Goal: Task Accomplishment & Management: Use online tool/utility

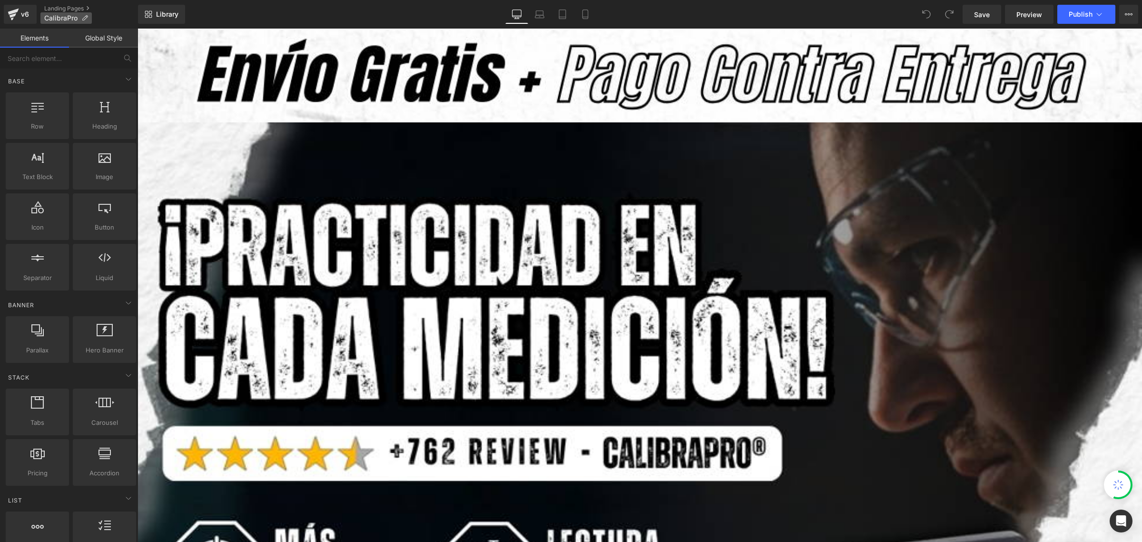
click at [87, 18] on icon at bounding box center [84, 18] width 7 height 7
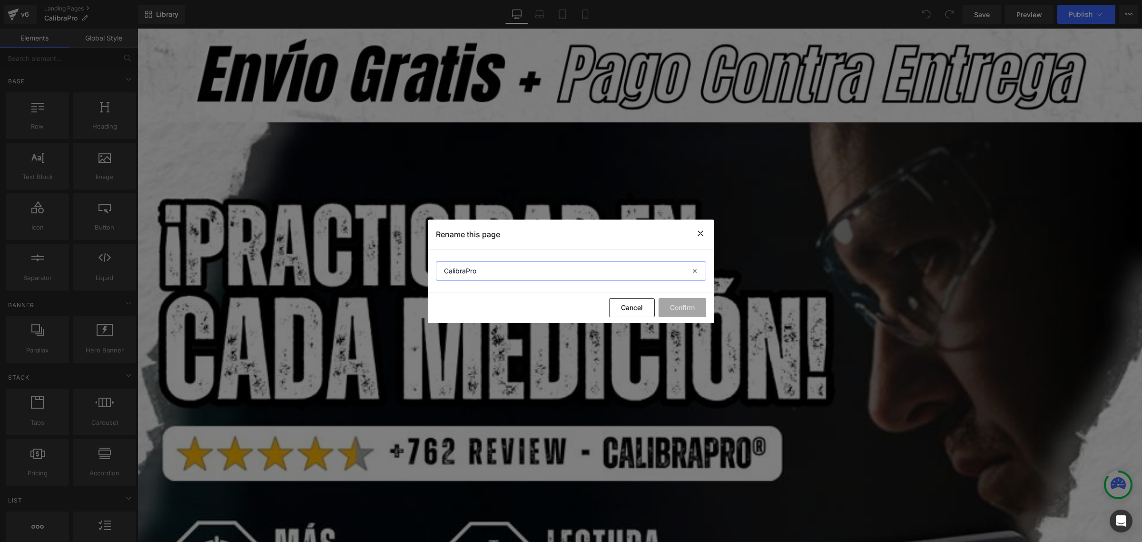
click at [489, 269] on input "CalibraPro" at bounding box center [571, 270] width 270 height 19
paste input "®"
type input "CalibraPro®"
click at [687, 306] on button "Confirm" at bounding box center [683, 307] width 48 height 19
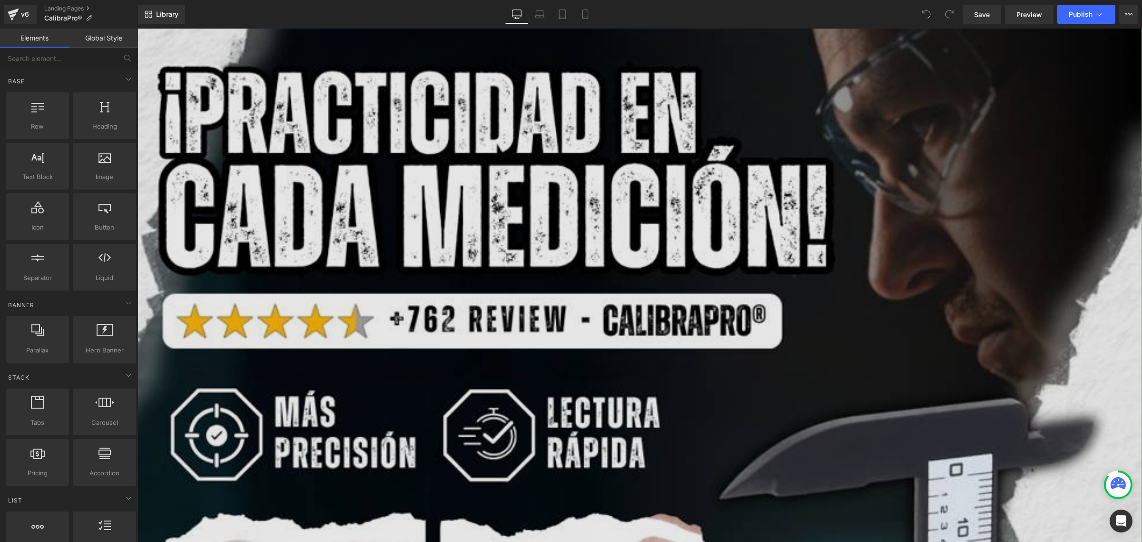
scroll to position [178, 0]
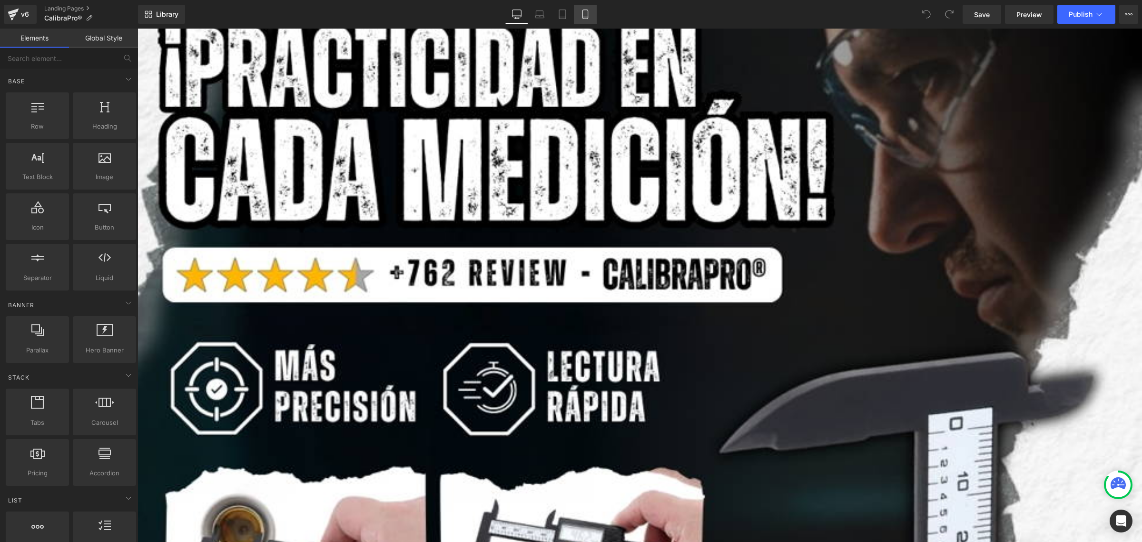
click at [590, 7] on link "Mobile" at bounding box center [585, 14] width 23 height 19
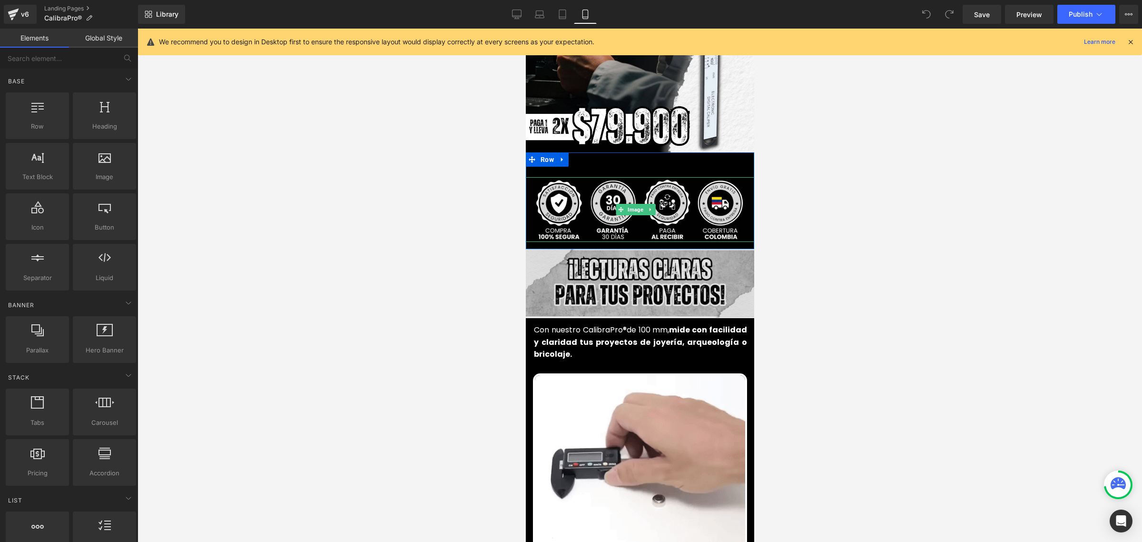
scroll to position [238, 0]
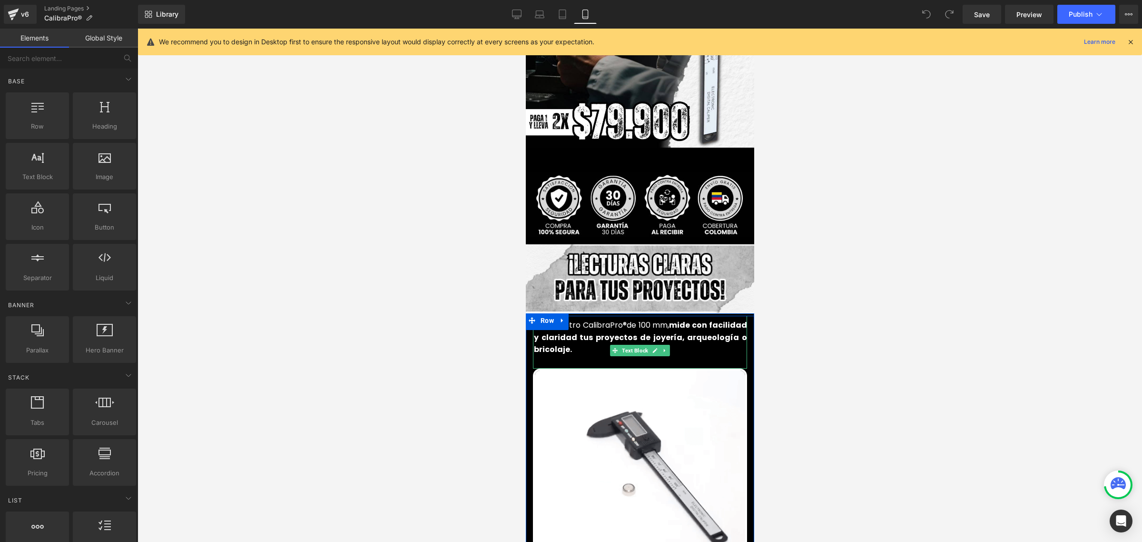
click at [637, 319] on font "de 100 mm," at bounding box center [647, 324] width 43 height 11
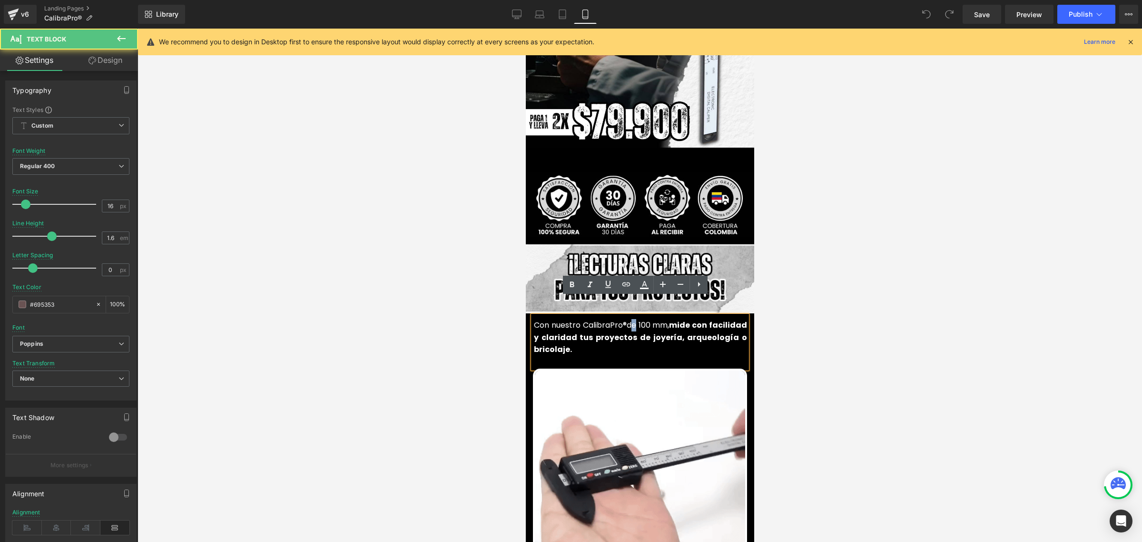
click at [640, 319] on font "de 100 mm," at bounding box center [647, 324] width 43 height 11
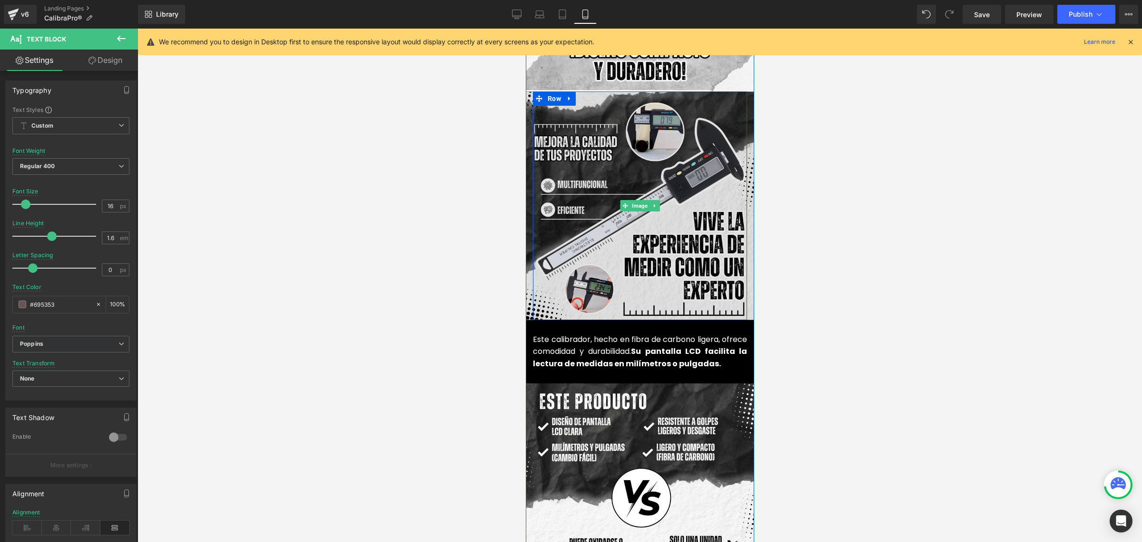
scroll to position [952, 0]
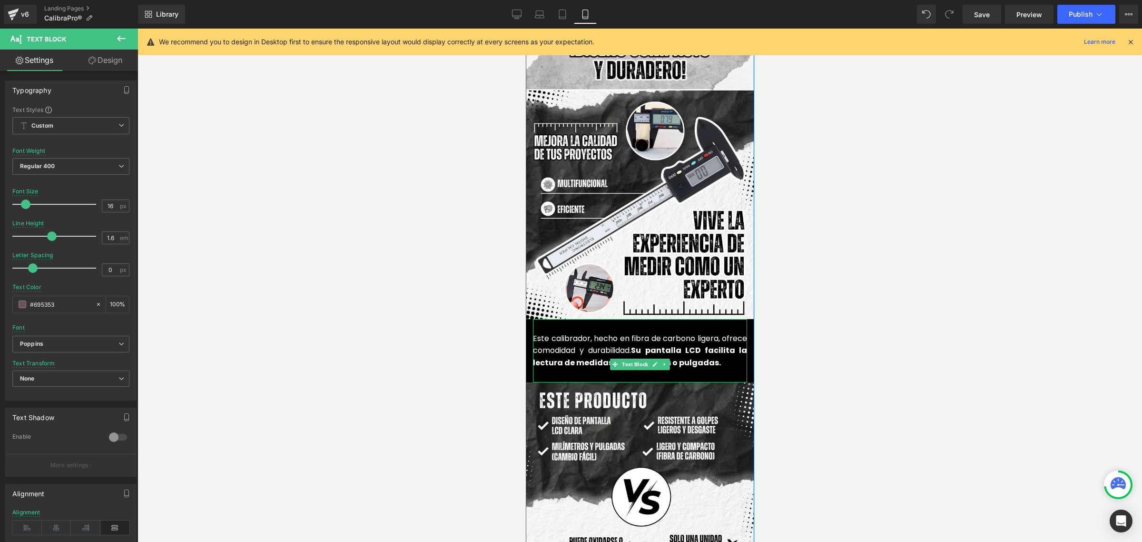
click at [551, 333] on font "Este calibrador, hecho en fibra de carbono ligera, ofrece comodidad y durabilid…" at bounding box center [640, 344] width 214 height 23
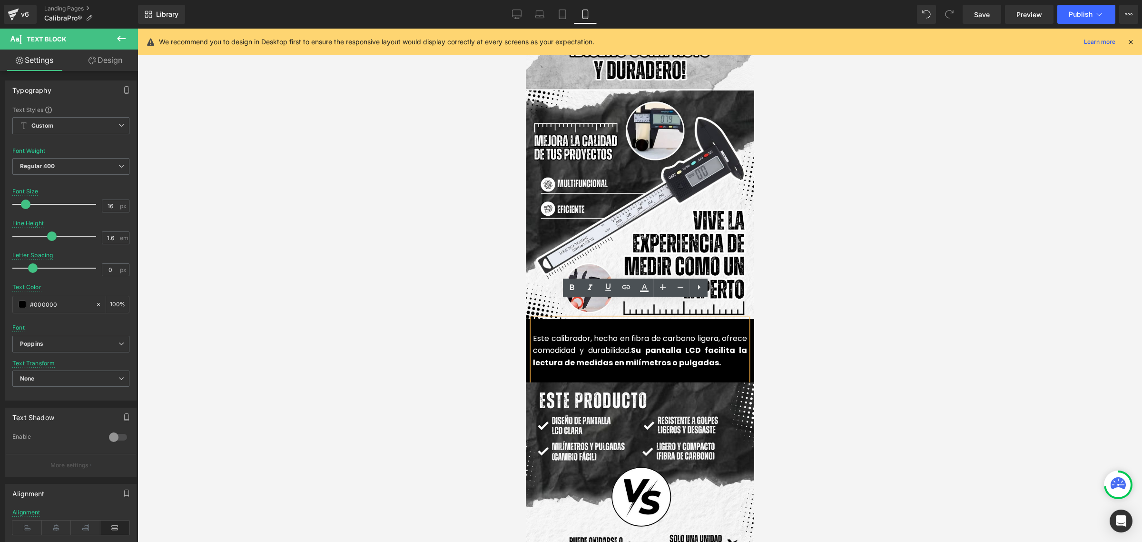
click at [552, 333] on font "Este calibrador, hecho en fibra de carbono ligera, ofrece comodidad y durabilid…" at bounding box center [640, 344] width 214 height 23
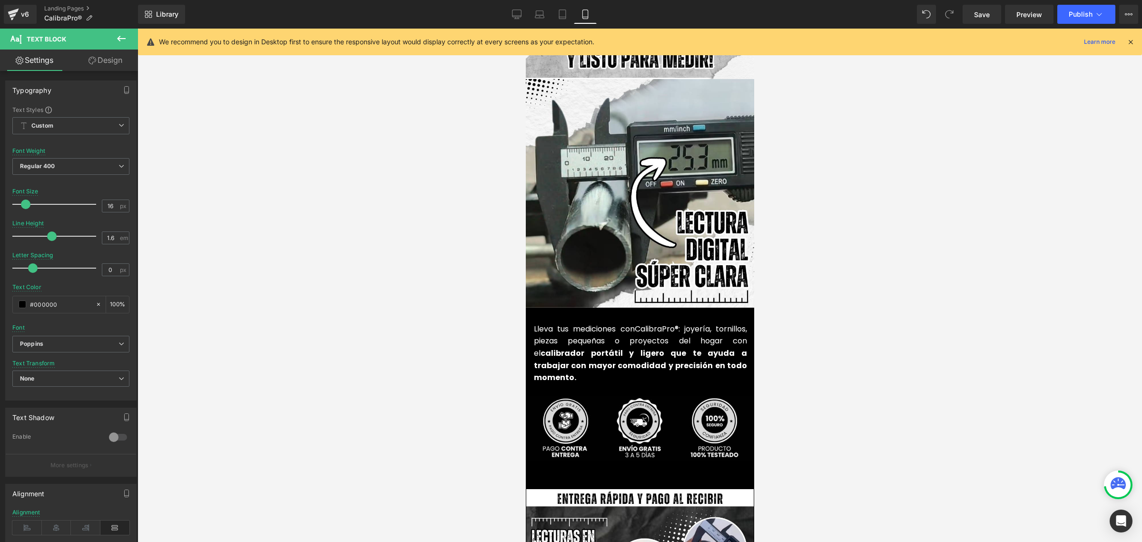
scroll to position [2142, 0]
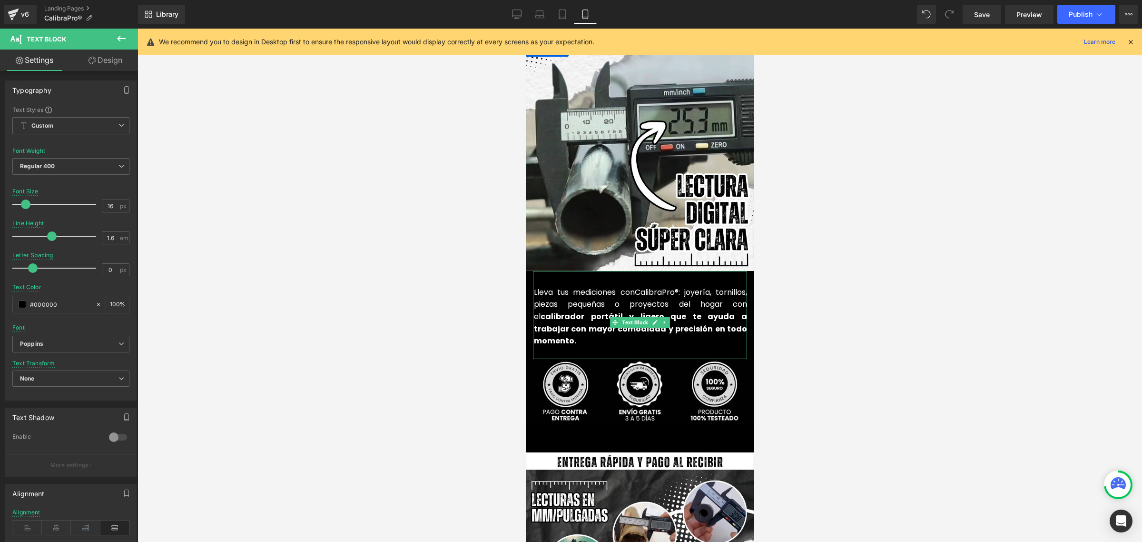
click at [634, 287] on font "CalibraPro" at bounding box center [654, 292] width 40 height 11
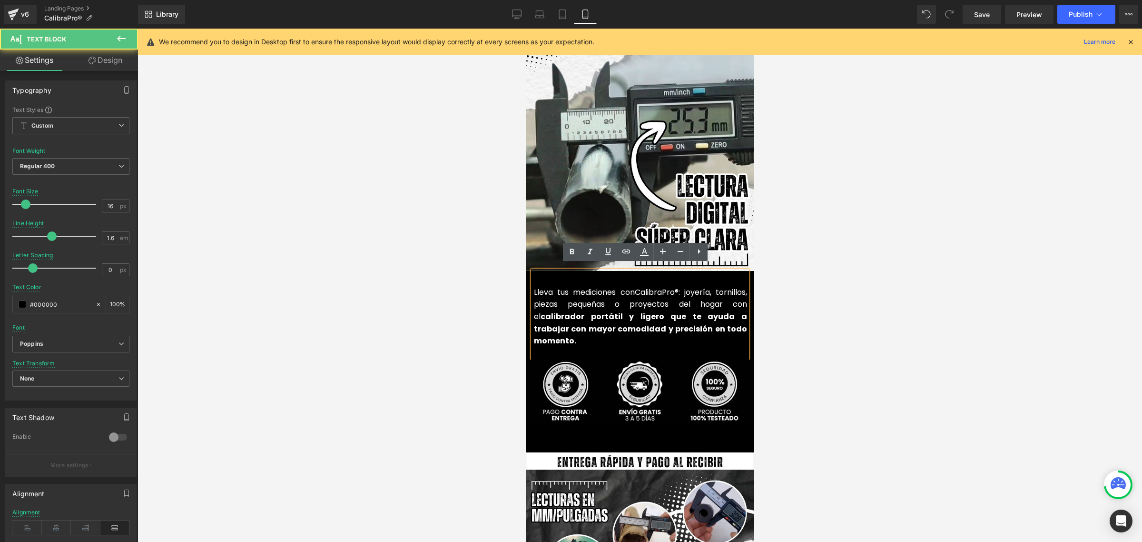
click at [627, 287] on font "Lleva tus mediciones con" at bounding box center [584, 292] width 101 height 11
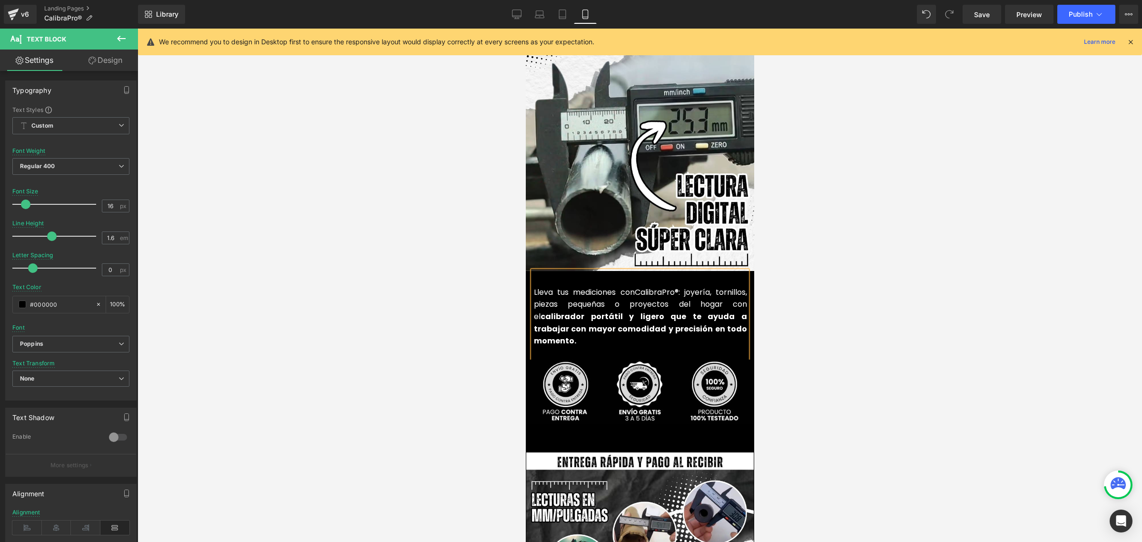
click at [546, 287] on font "Lleva tus mediciones con" at bounding box center [584, 292] width 101 height 11
drag, startPoint x: 549, startPoint y: 284, endPoint x: 530, endPoint y: 284, distance: 18.6
click at [534, 287] on font "Lleva tus mediciones con" at bounding box center [584, 292] width 101 height 11
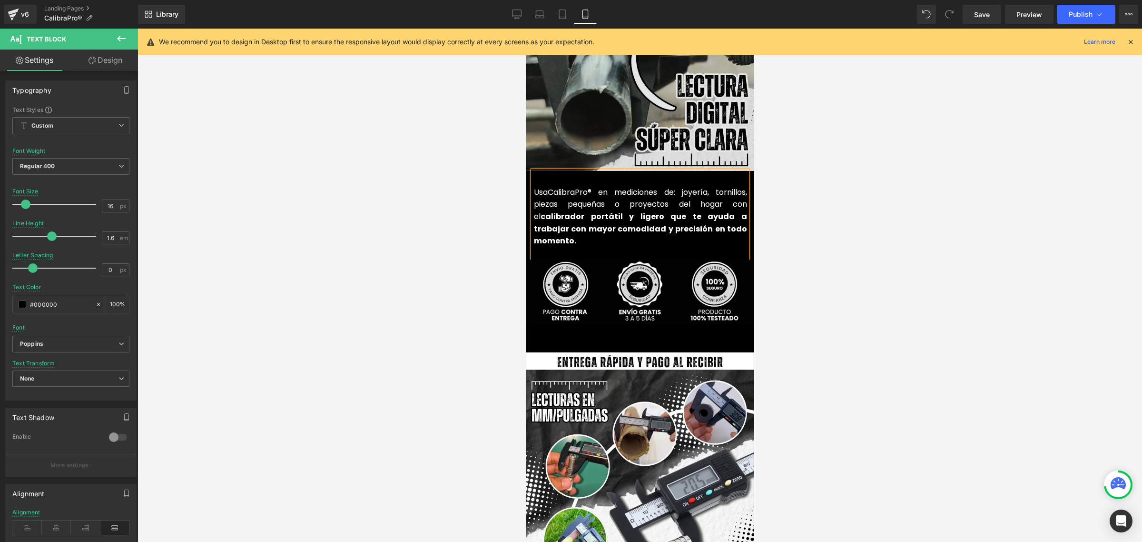
scroll to position [2261, 0]
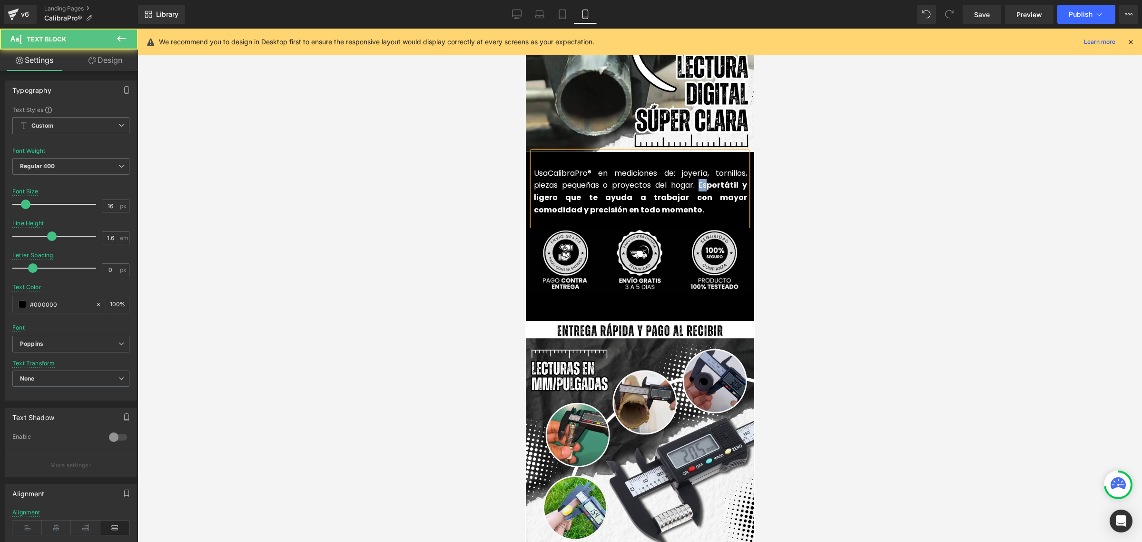
drag, startPoint x: 693, startPoint y: 178, endPoint x: 701, endPoint y: 179, distance: 7.7
click at [701, 179] on p "Usa CalibraPro ® en mediciones de: joyería, tornillos, piezas pequeñas o proyec…" at bounding box center [640, 191] width 213 height 49
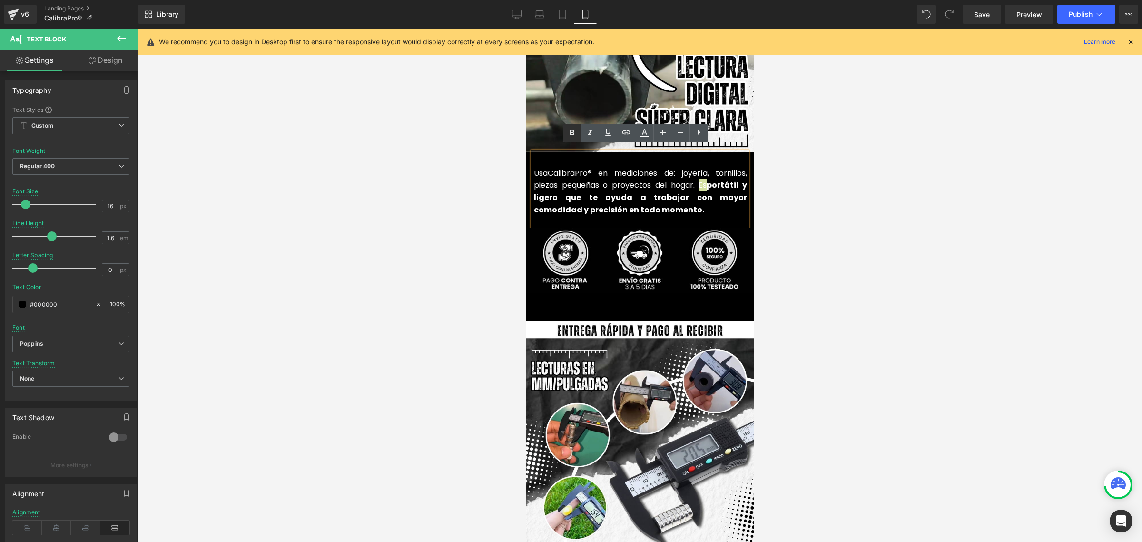
click at [569, 129] on icon at bounding box center [571, 132] width 11 height 11
click at [556, 191] on font "portátil y ligero que te ayuda a trabajar con mayor comodidad y precisión en to…" at bounding box center [640, 196] width 213 height 35
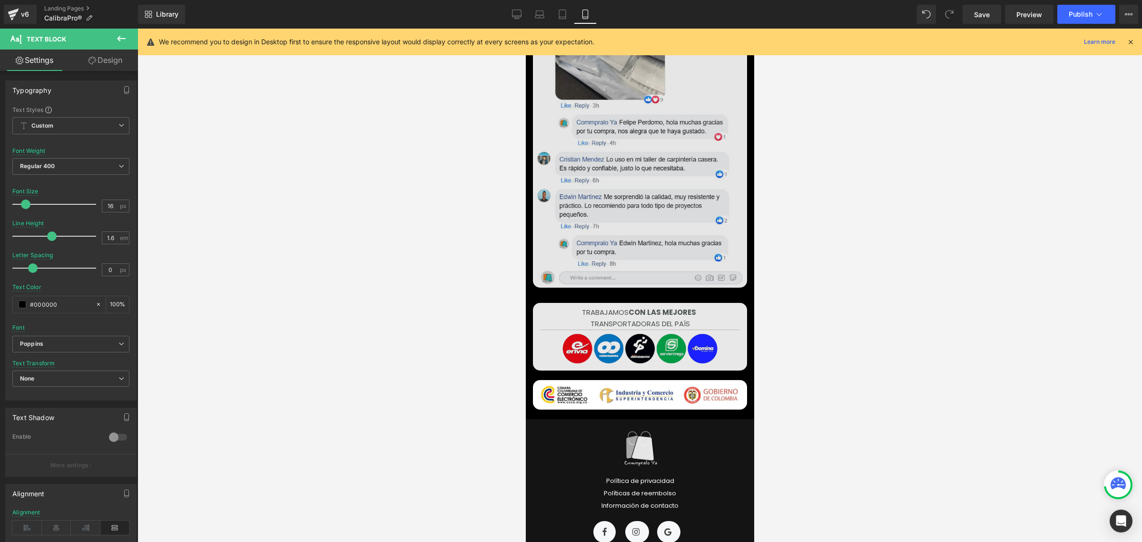
scroll to position [3451, 0]
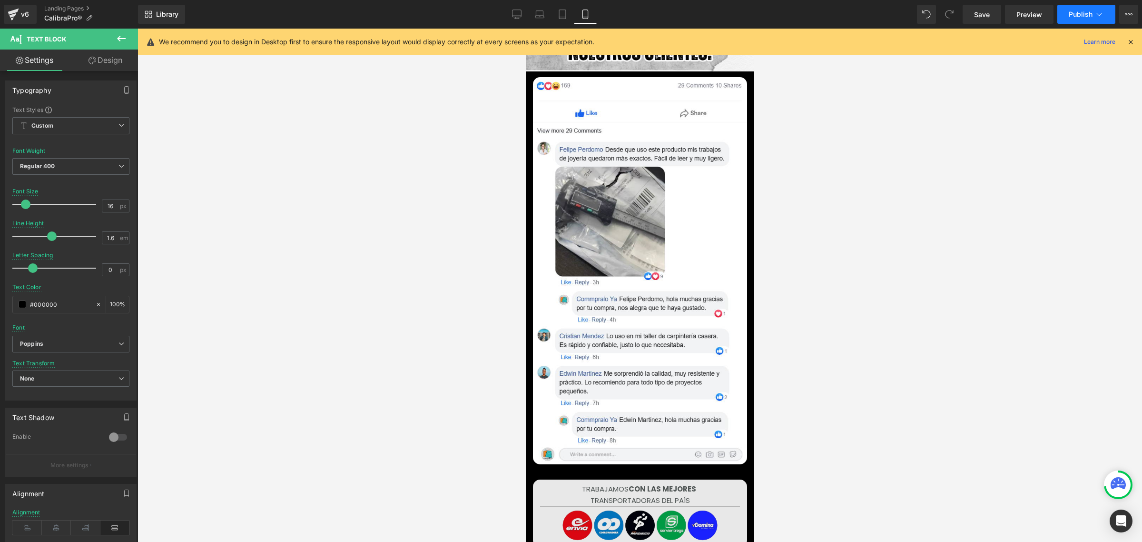
click at [1098, 12] on icon at bounding box center [1100, 15] width 10 height 10
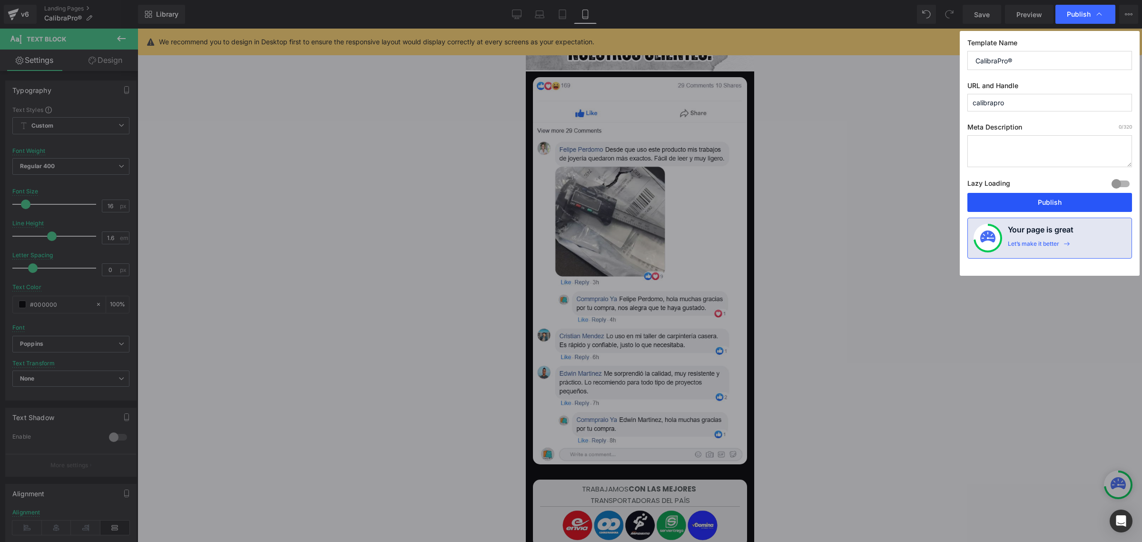
click at [1064, 198] on button "Publish" at bounding box center [1050, 202] width 165 height 19
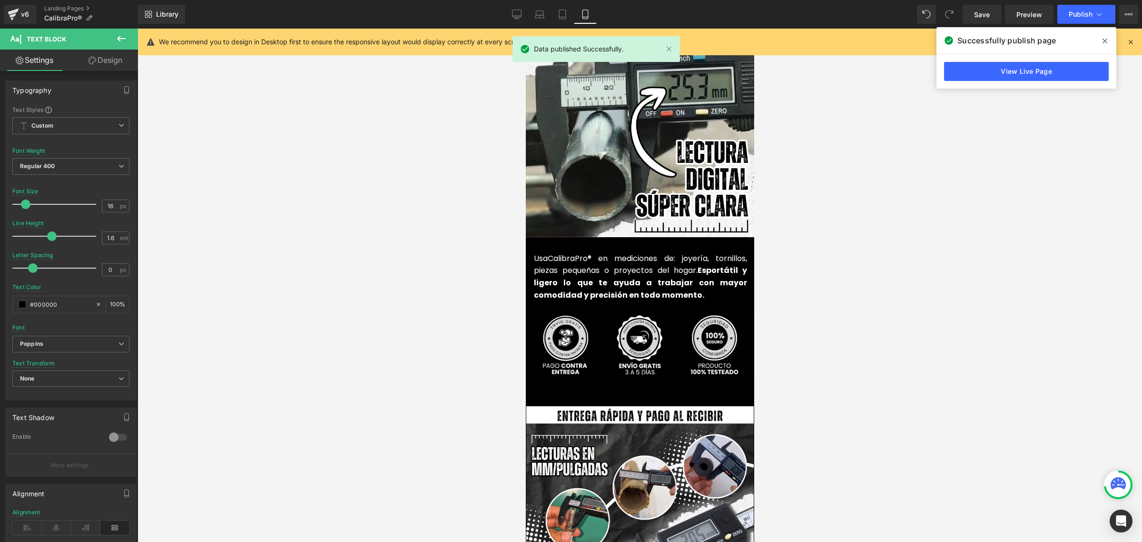
scroll to position [2142, 0]
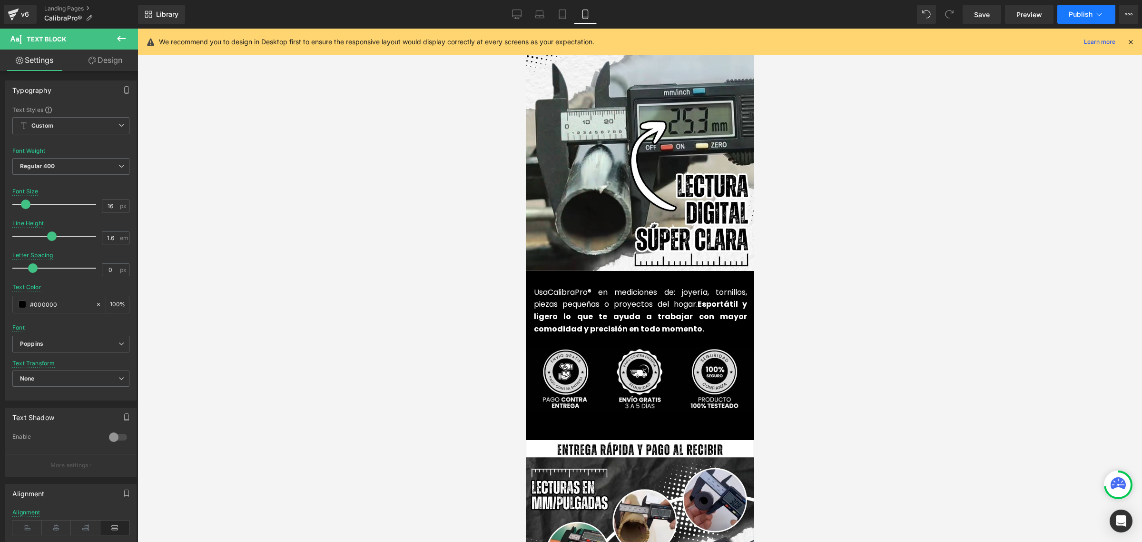
click at [1077, 18] on span "Publish" at bounding box center [1081, 14] width 24 height 8
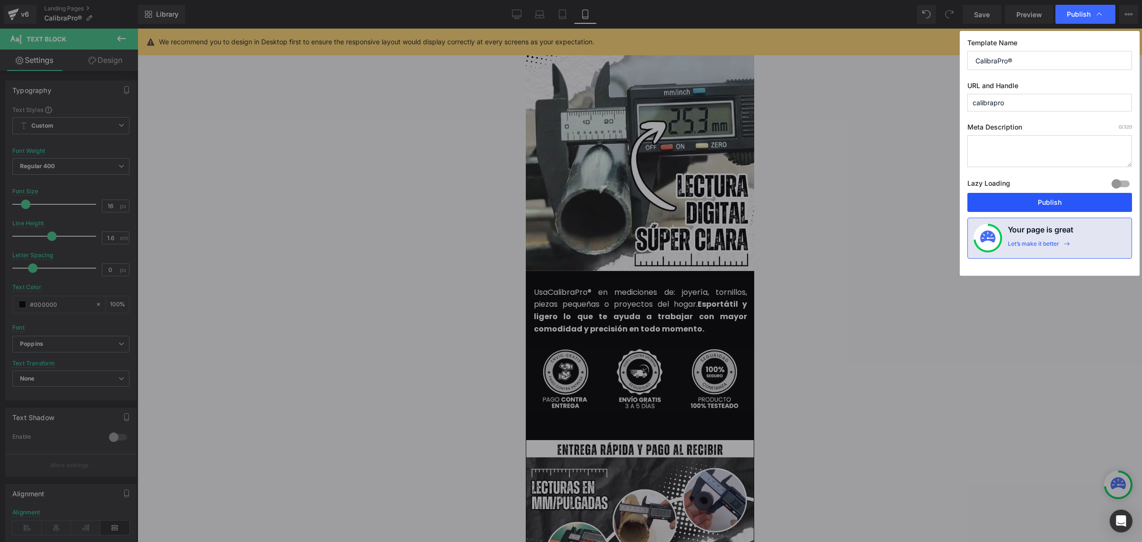
click at [1058, 198] on button "Publish" at bounding box center [1050, 202] width 165 height 19
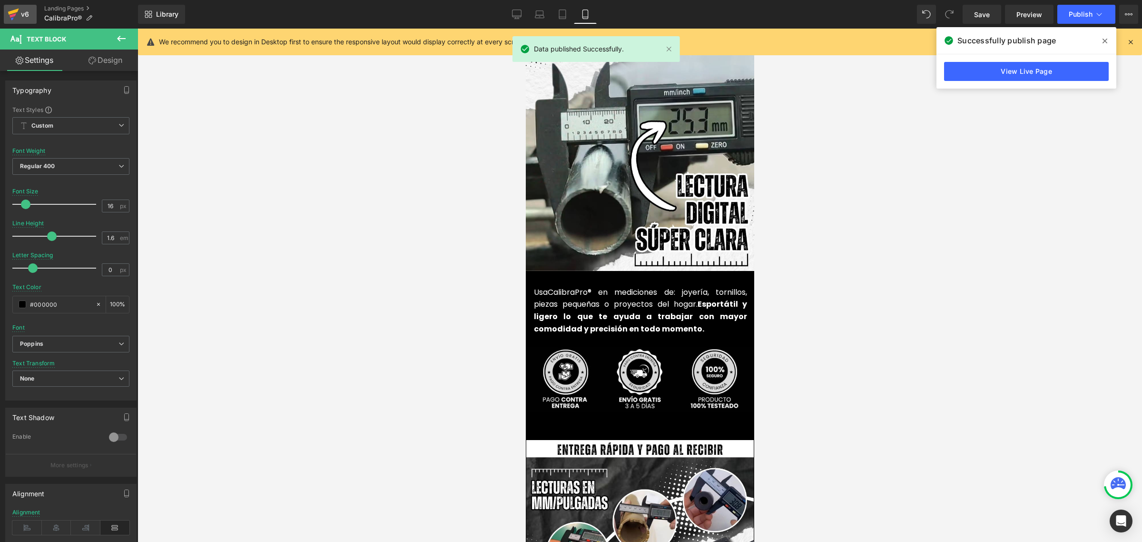
click at [19, 14] on div "v6" at bounding box center [25, 14] width 12 height 12
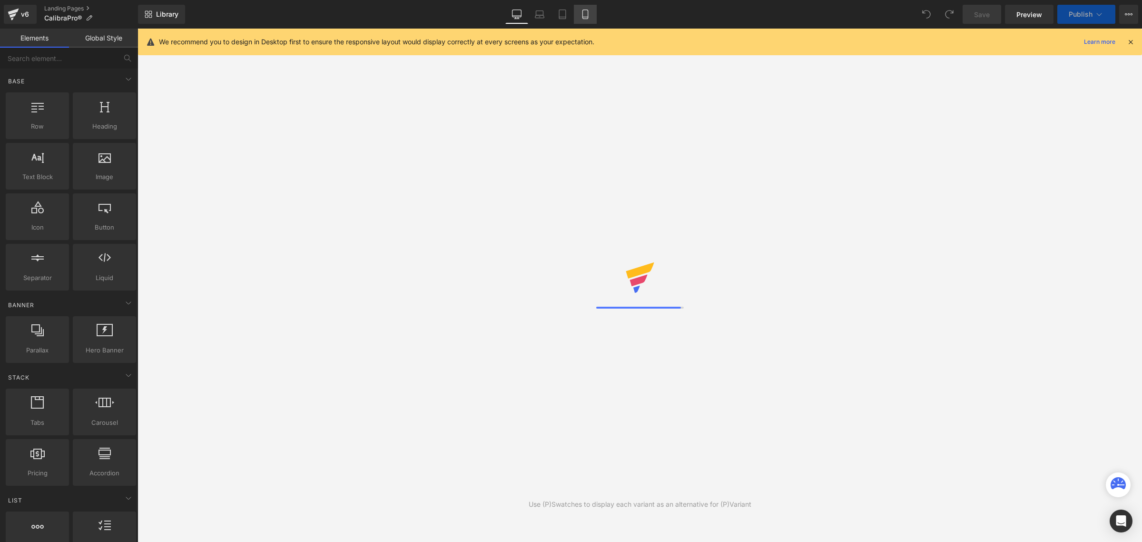
click at [586, 15] on icon at bounding box center [586, 15] width 10 height 10
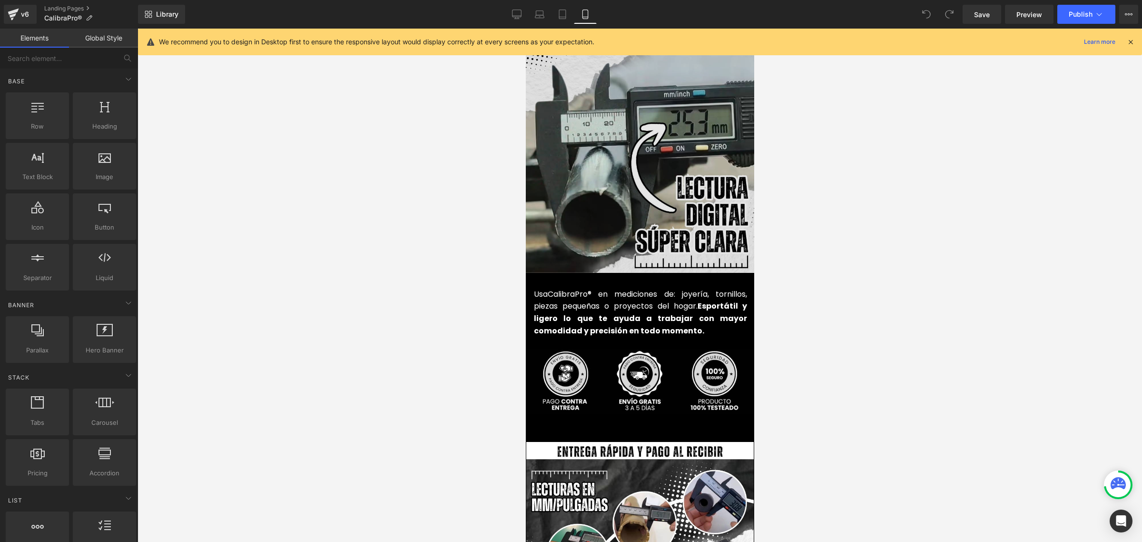
scroll to position [2201, 0]
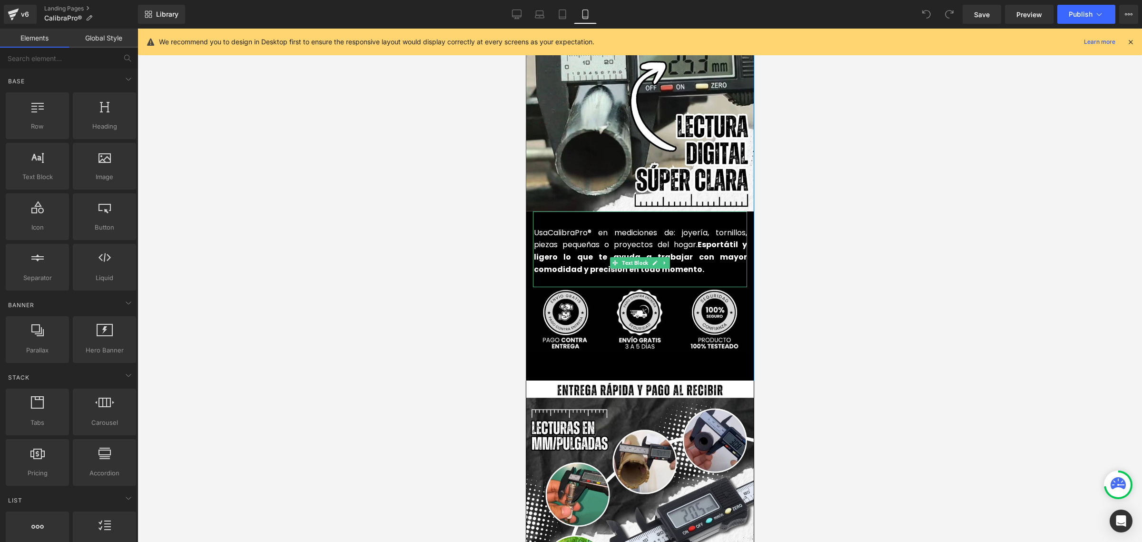
click at [601, 267] on font "portátil y ligero lo que te ayuda a trabajar con mayor comodidad y precisión en…" at bounding box center [640, 256] width 213 height 35
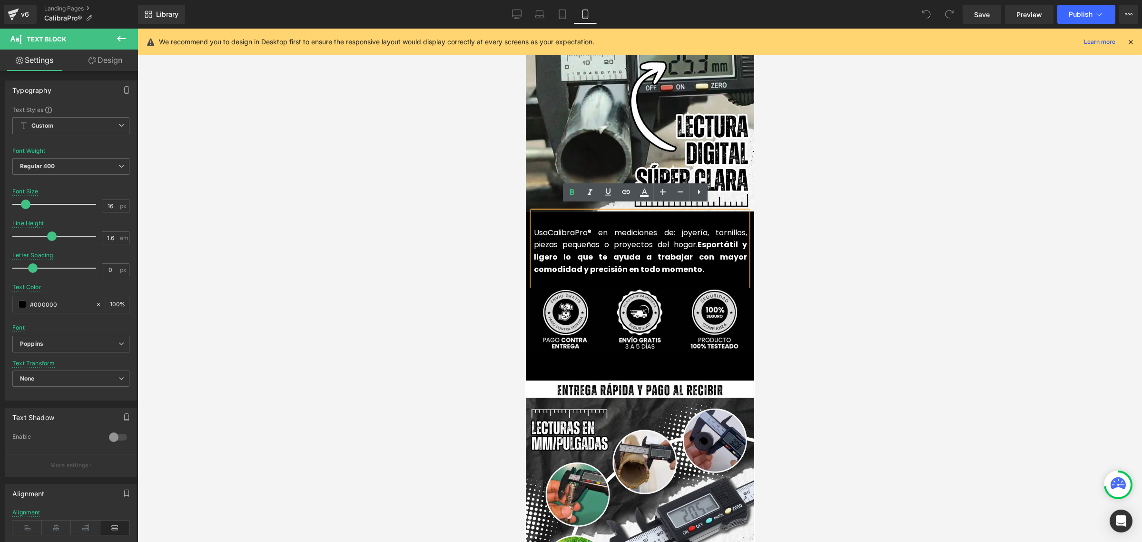
click at [619, 263] on font "portátil y ligero lo que te ayuda a trabajar con mayor comodidad y precisión en…" at bounding box center [640, 256] width 213 height 35
click at [1086, 5] on button "Publish" at bounding box center [1087, 14] width 58 height 19
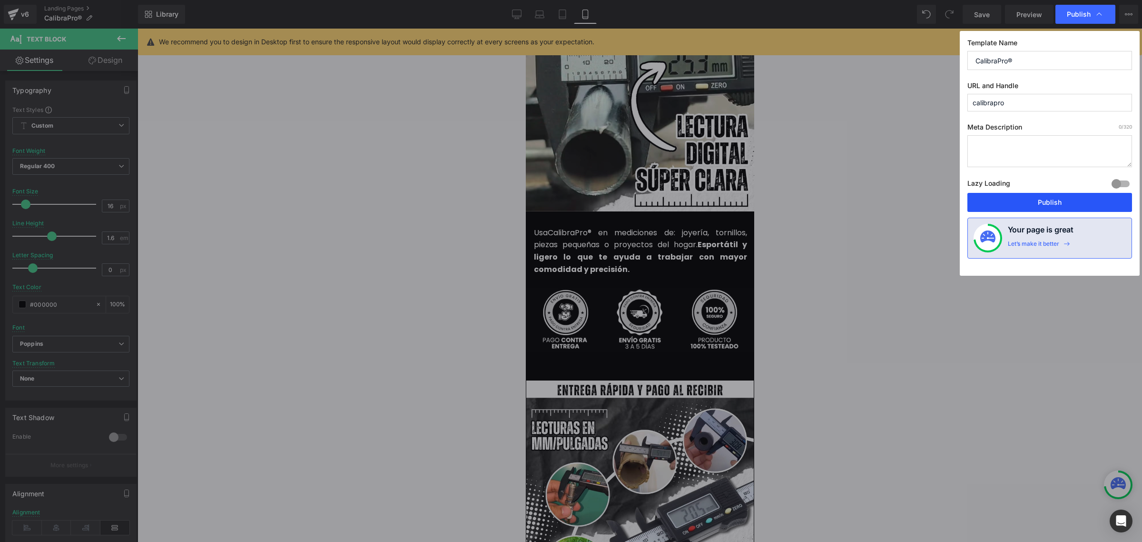
click at [1053, 203] on button "Publish" at bounding box center [1050, 202] width 165 height 19
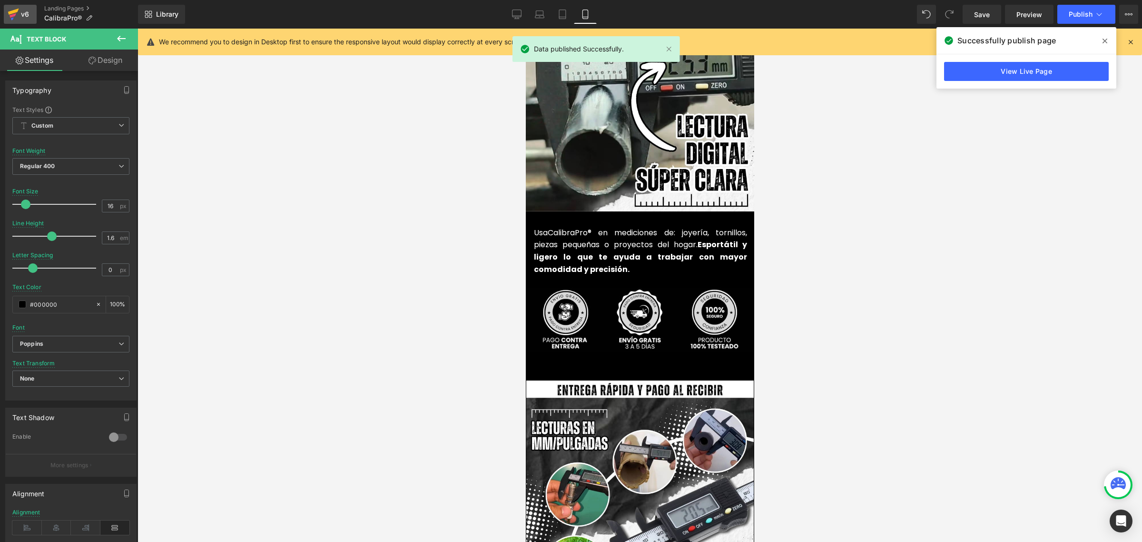
click at [14, 9] on icon at bounding box center [13, 14] width 11 height 24
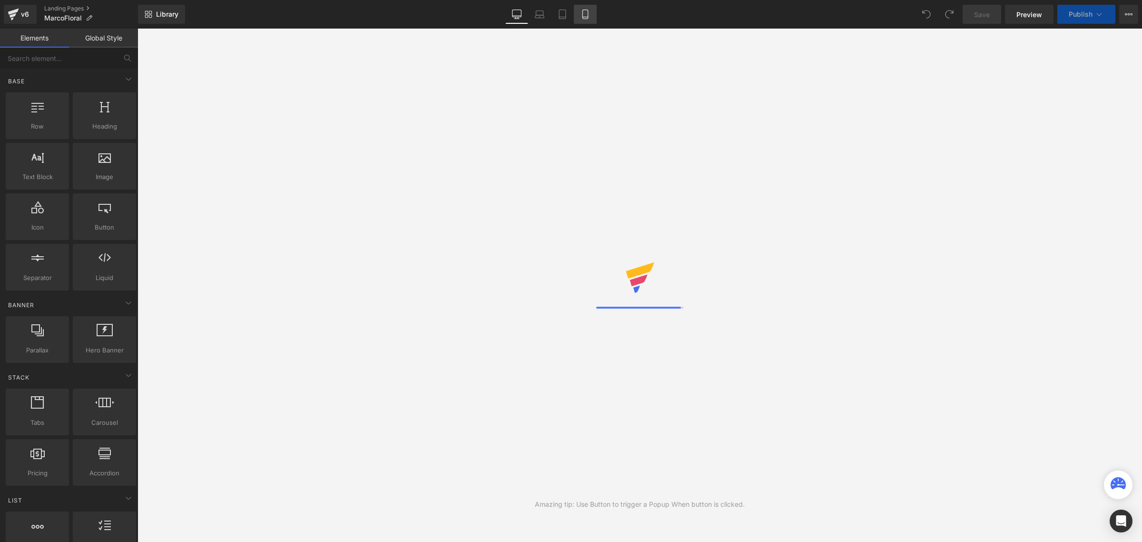
drag, startPoint x: 0, startPoint y: 0, endPoint x: 584, endPoint y: 12, distance: 584.6
click at [584, 12] on icon at bounding box center [586, 15] width 10 height 10
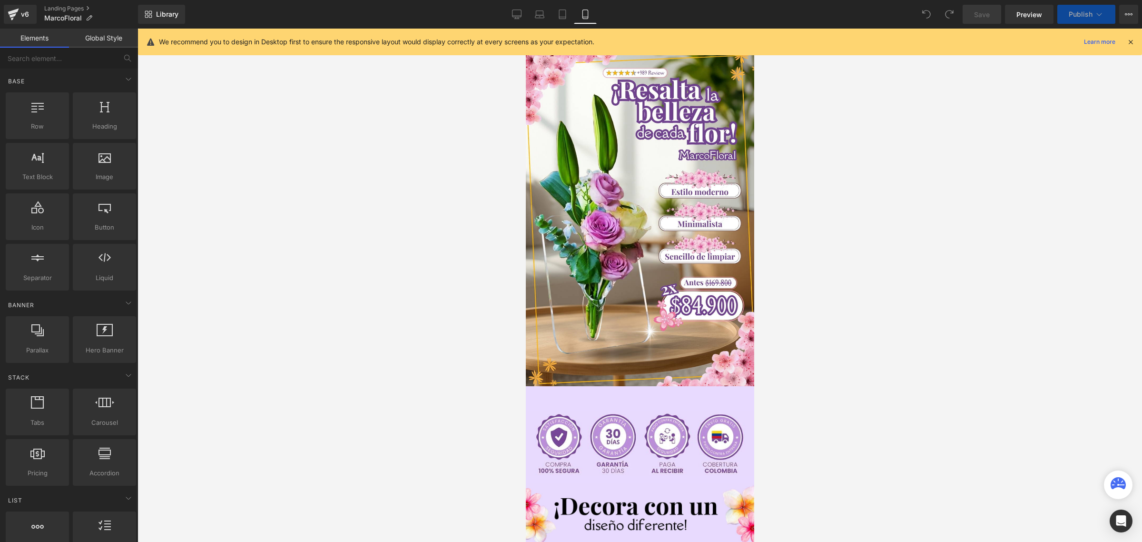
click at [584, 12] on icon at bounding box center [586, 15] width 10 height 10
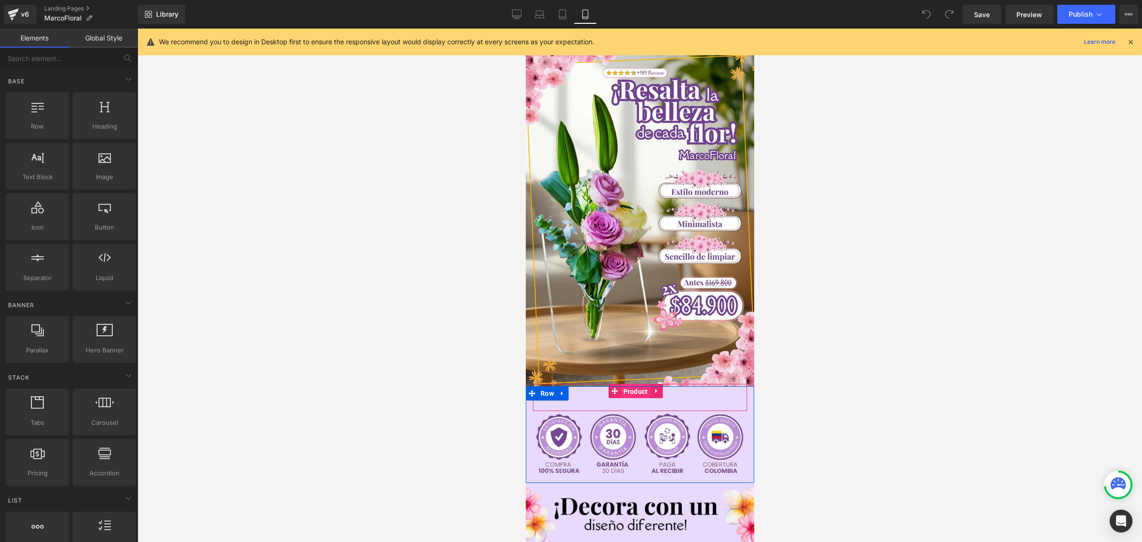
click at [630, 384] on span "Product" at bounding box center [636, 391] width 30 height 14
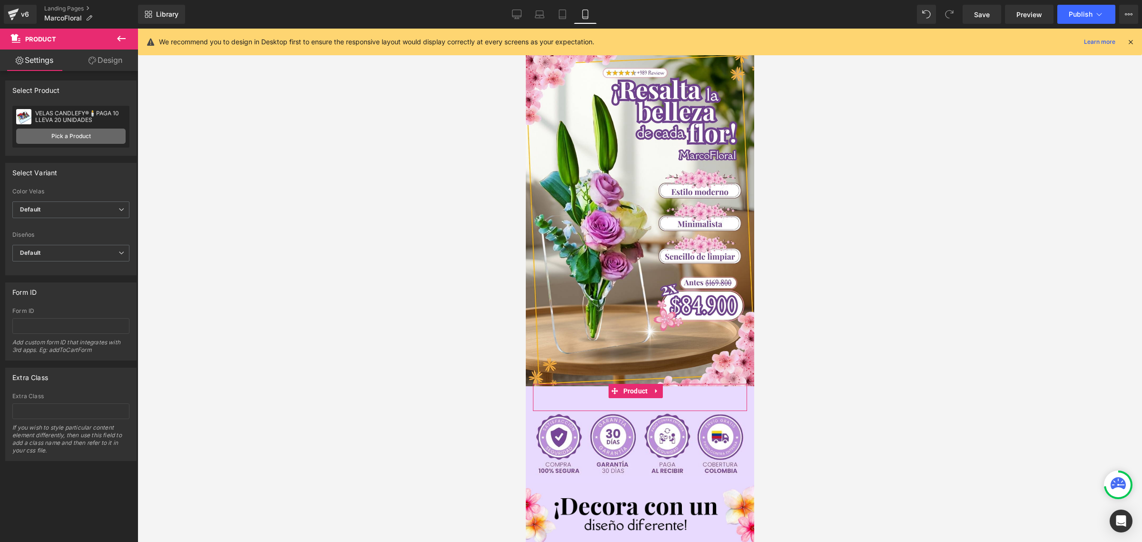
click at [75, 131] on link "Pick a Product" at bounding box center [70, 136] width 109 height 15
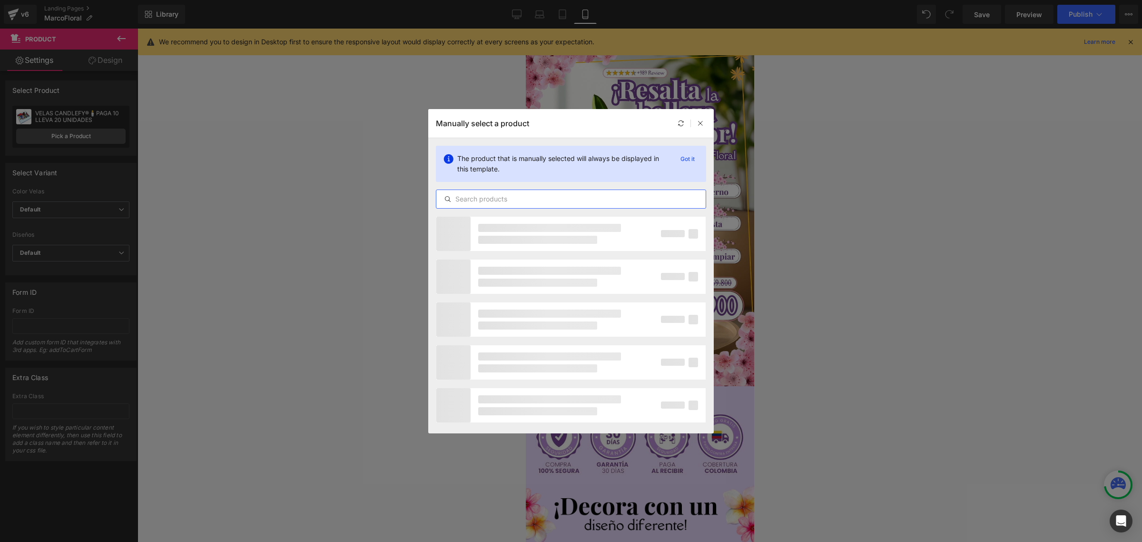
click at [555, 198] on input "text" at bounding box center [570, 198] width 269 height 11
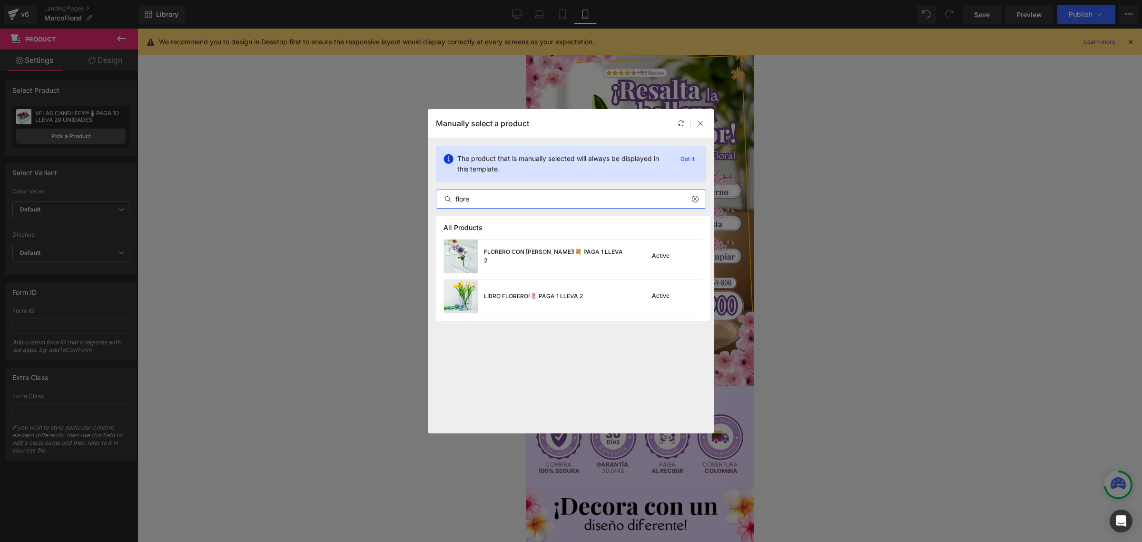
click at [493, 200] on input "flore" at bounding box center [570, 198] width 269 height 11
type input "flore"
click at [529, 246] on div "FLORERO CON [PERSON_NAME]!💐 PAGA 1 LLEVA 2" at bounding box center [535, 255] width 183 height 33
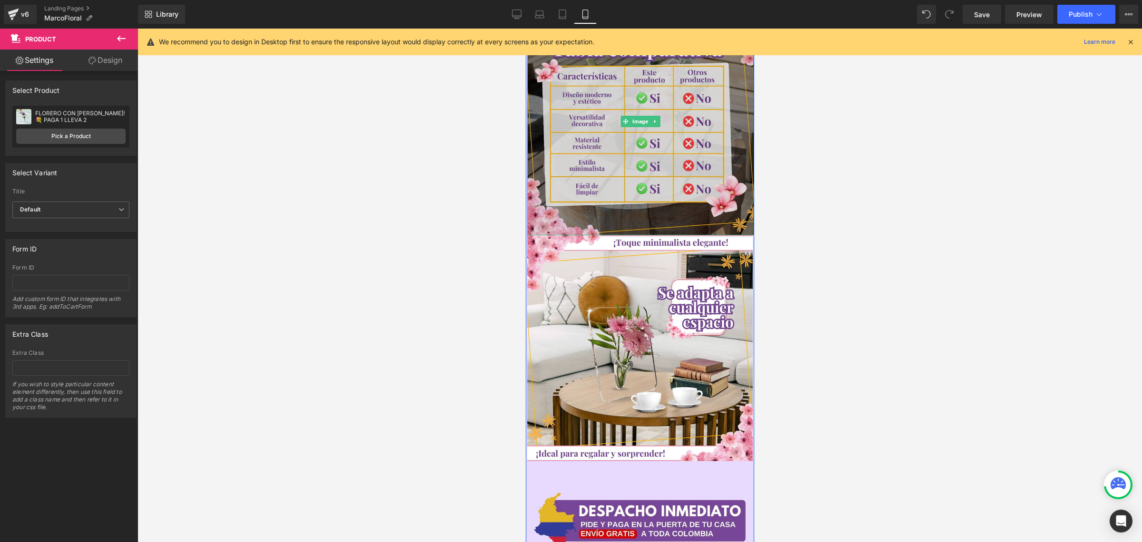
scroll to position [1487, 0]
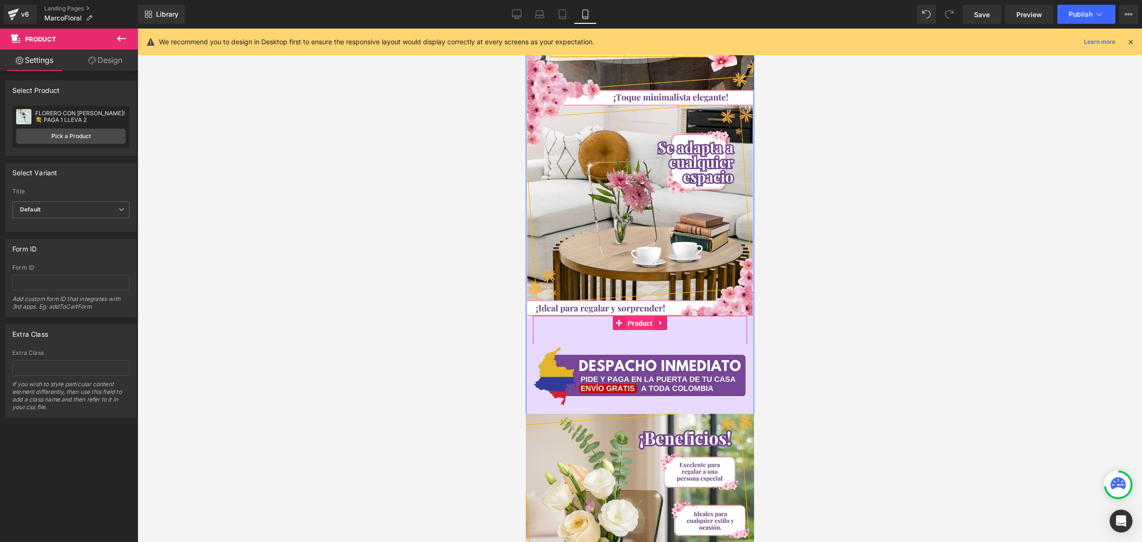
click at [627, 316] on span "Product" at bounding box center [640, 323] width 30 height 14
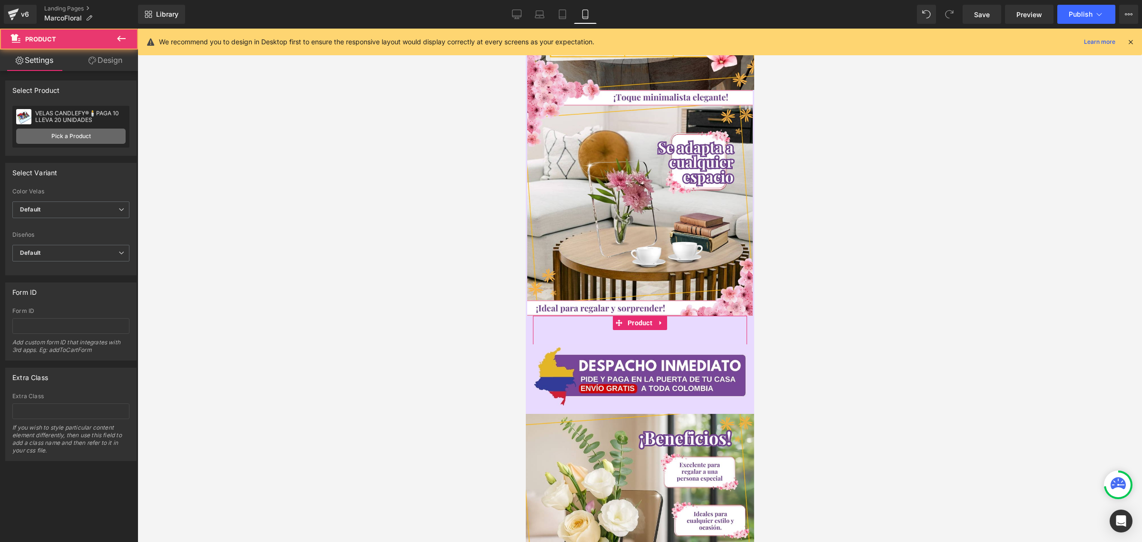
click at [84, 139] on link "Pick a Product" at bounding box center [70, 136] width 109 height 15
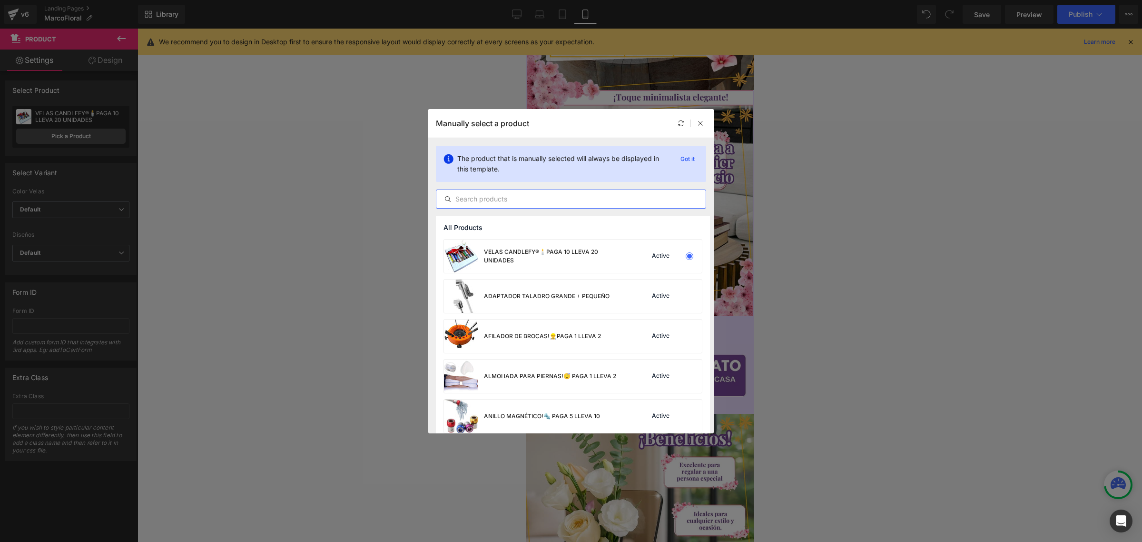
click at [544, 203] on input "text" at bounding box center [570, 198] width 269 height 11
paste input "flore"
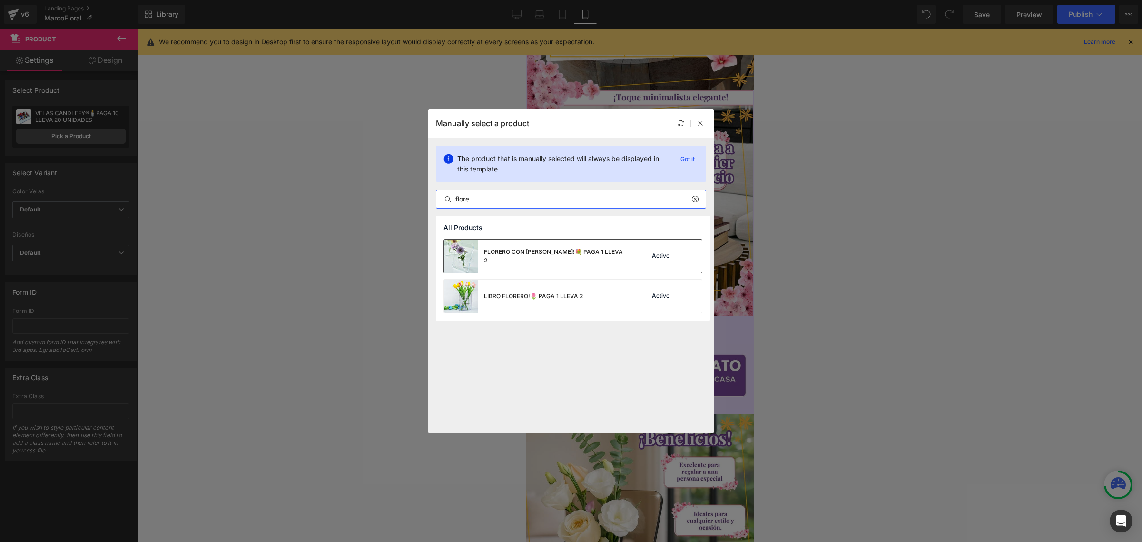
type input "flore"
click at [542, 257] on div "FLORERO CON [PERSON_NAME]!💐 PAGA 1 LLEVA 2" at bounding box center [555, 256] width 143 height 17
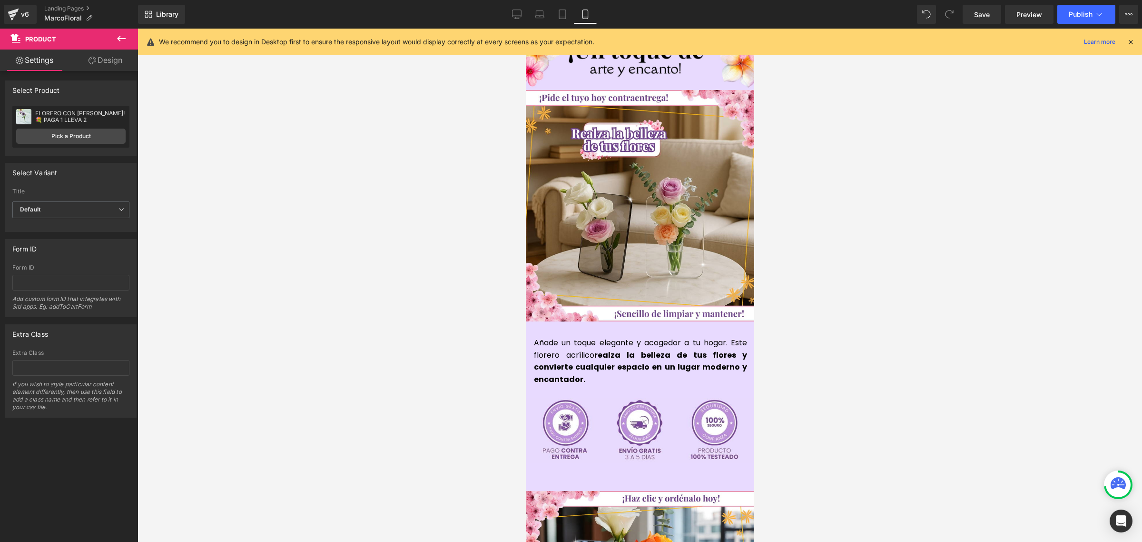
scroll to position [2142, 0]
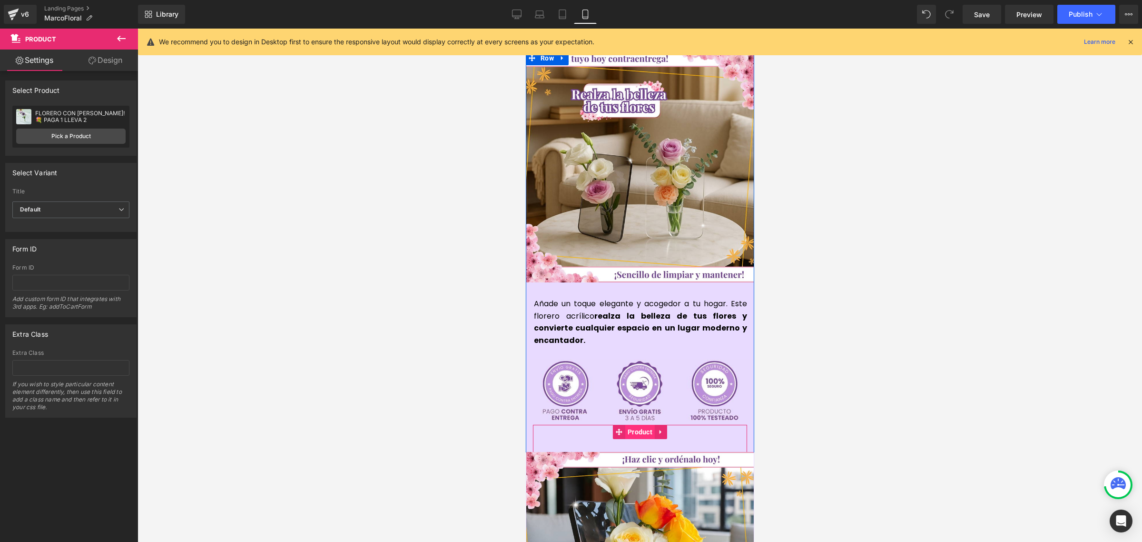
click at [633, 425] on span "Product" at bounding box center [640, 432] width 30 height 14
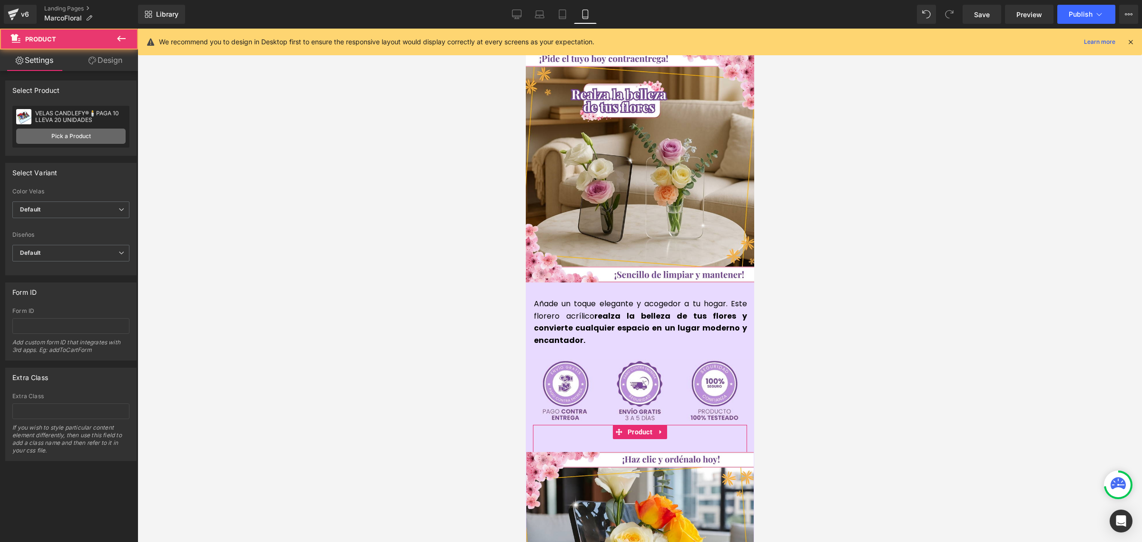
click at [58, 134] on link "Pick a Product" at bounding box center [70, 136] width 109 height 15
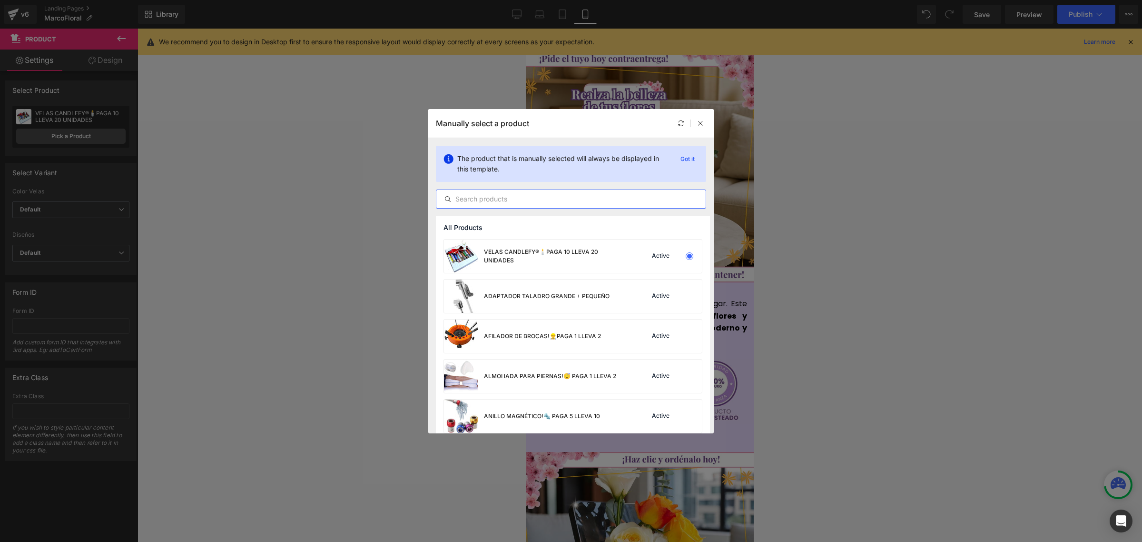
click at [515, 196] on input "text" at bounding box center [570, 198] width 269 height 11
paste input "flore"
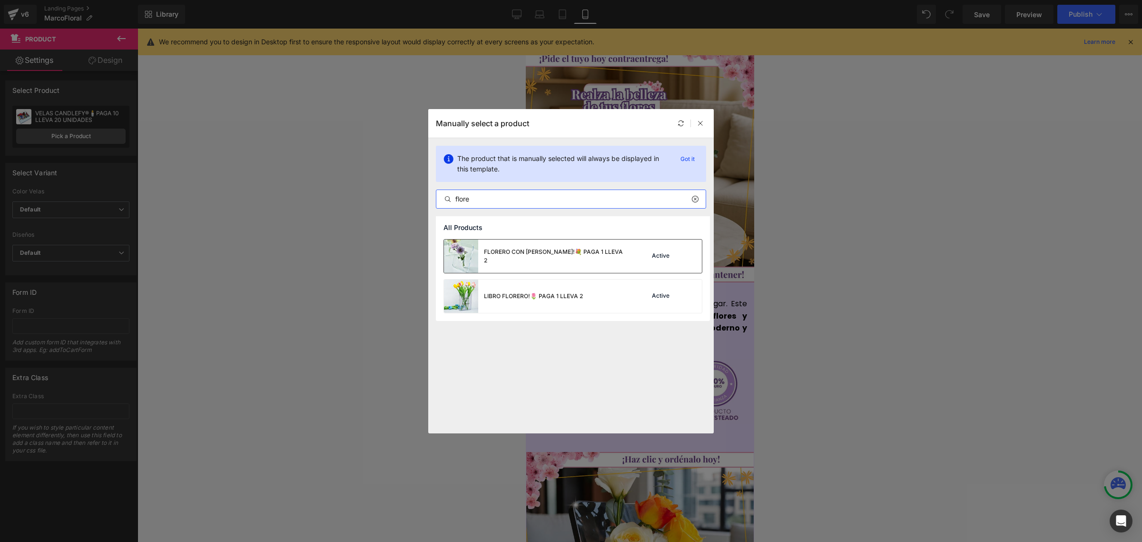
type input "flore"
click at [554, 255] on div "FLORERO CON [PERSON_NAME]!💐 PAGA 1 LLEVA 2" at bounding box center [555, 256] width 143 height 17
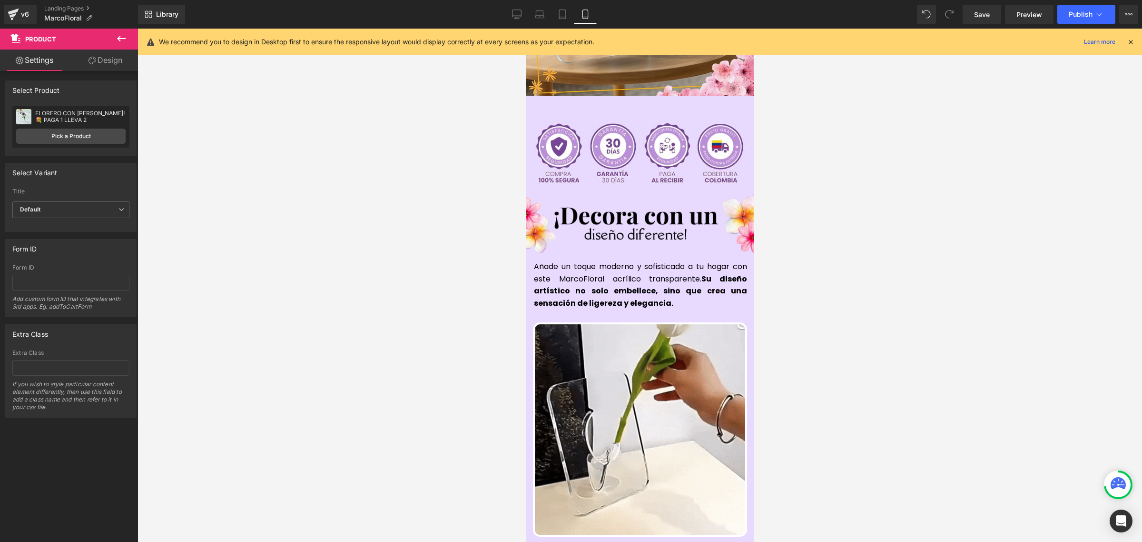
scroll to position [297, 0]
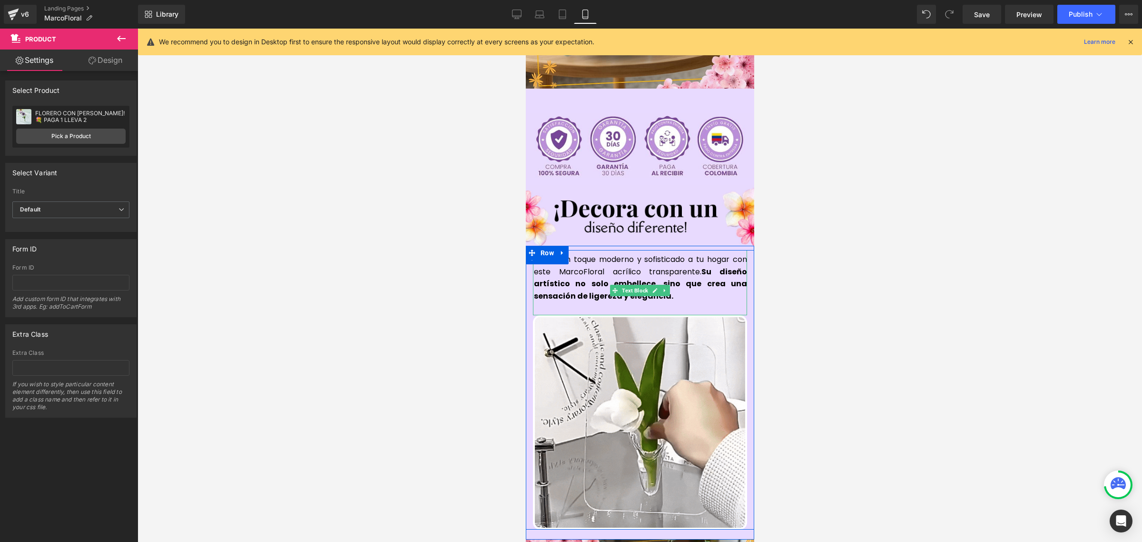
click at [577, 254] on span "Añade un toque moderno y sofisticado a tu hogar con este MarcoFloral acrílico t…" at bounding box center [640, 278] width 213 height 48
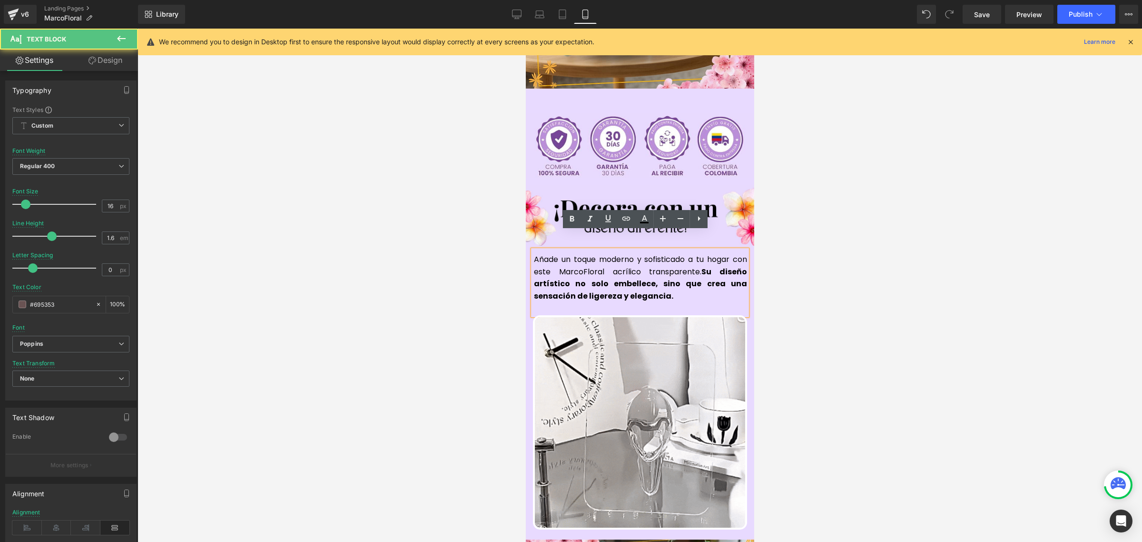
click at [579, 254] on span "Añade un toque moderno y sofisticado a tu hogar con este MarcoFloral acrílico t…" at bounding box center [640, 278] width 213 height 48
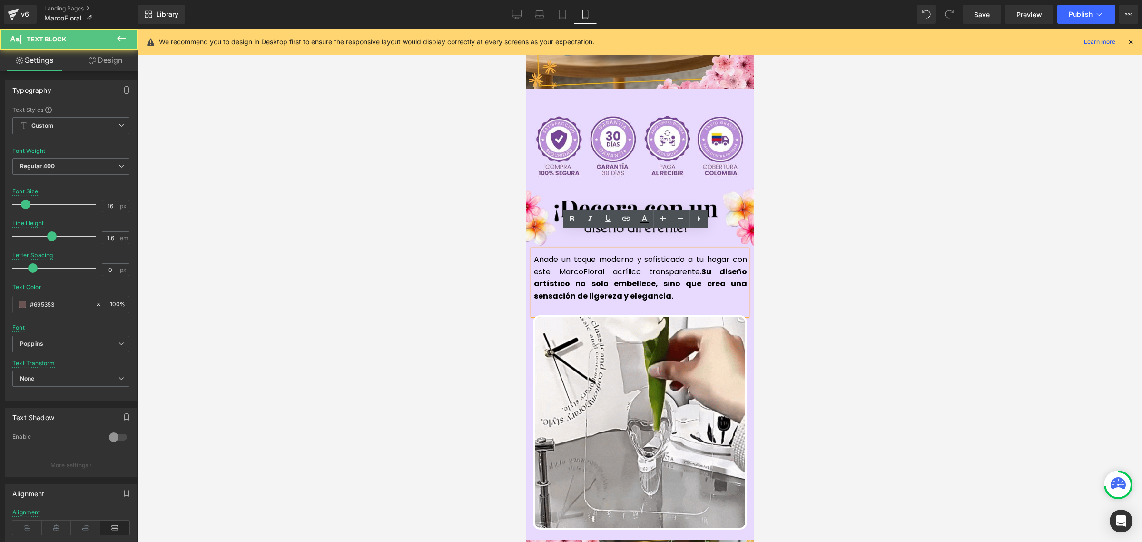
click at [577, 254] on span "Añade un toque moderno y sofisticado a tu hogar con este MarcoFloral acrílico t…" at bounding box center [640, 278] width 213 height 48
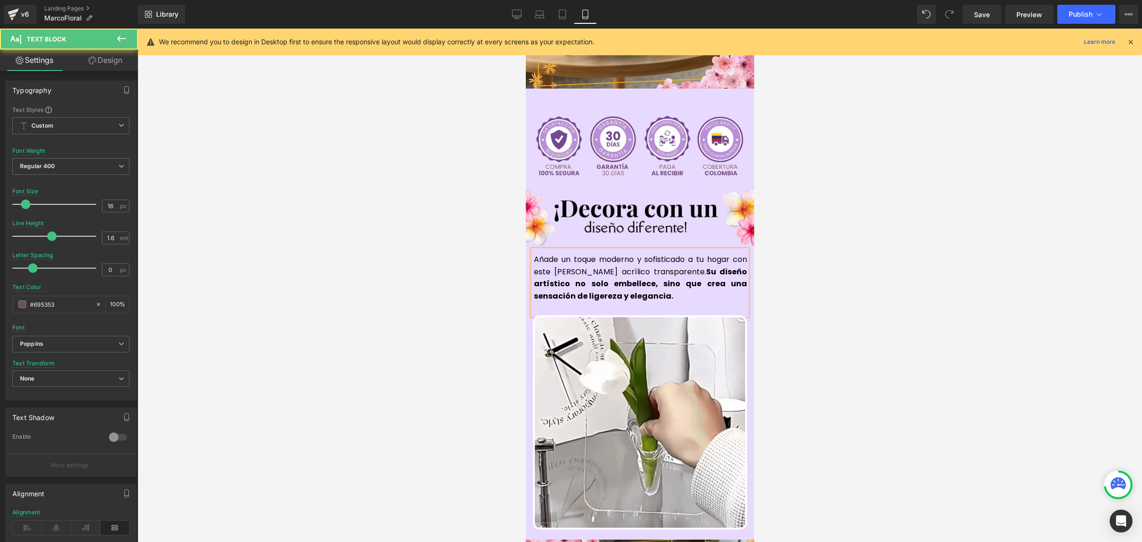
click at [609, 254] on span "Añade un toque moderno y sofisticado a tu hogar con este [PERSON_NAME] acrílico…" at bounding box center [640, 278] width 213 height 48
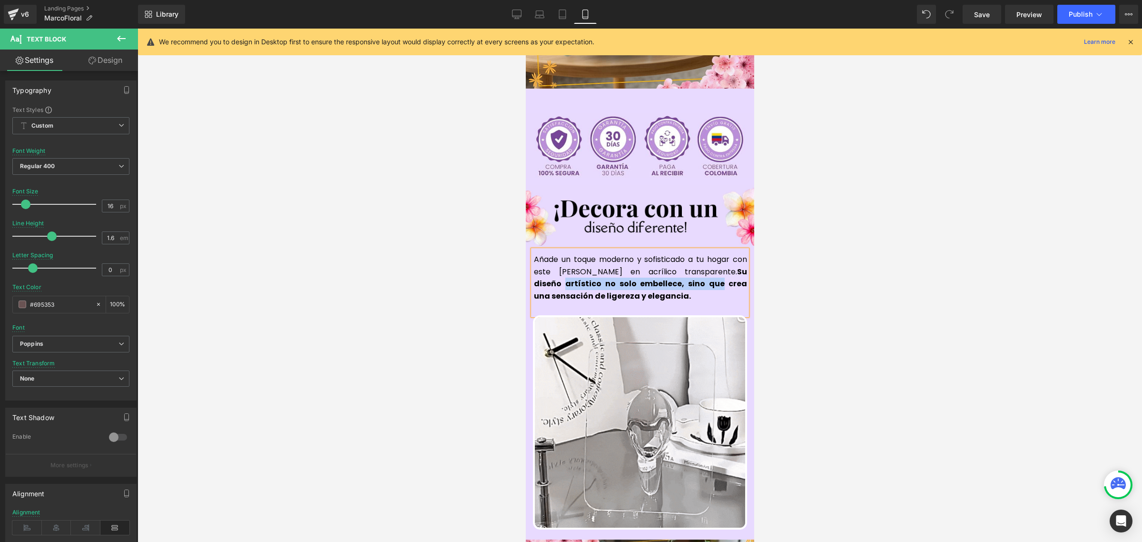
drag, startPoint x: 697, startPoint y: 265, endPoint x: 528, endPoint y: 264, distance: 169.0
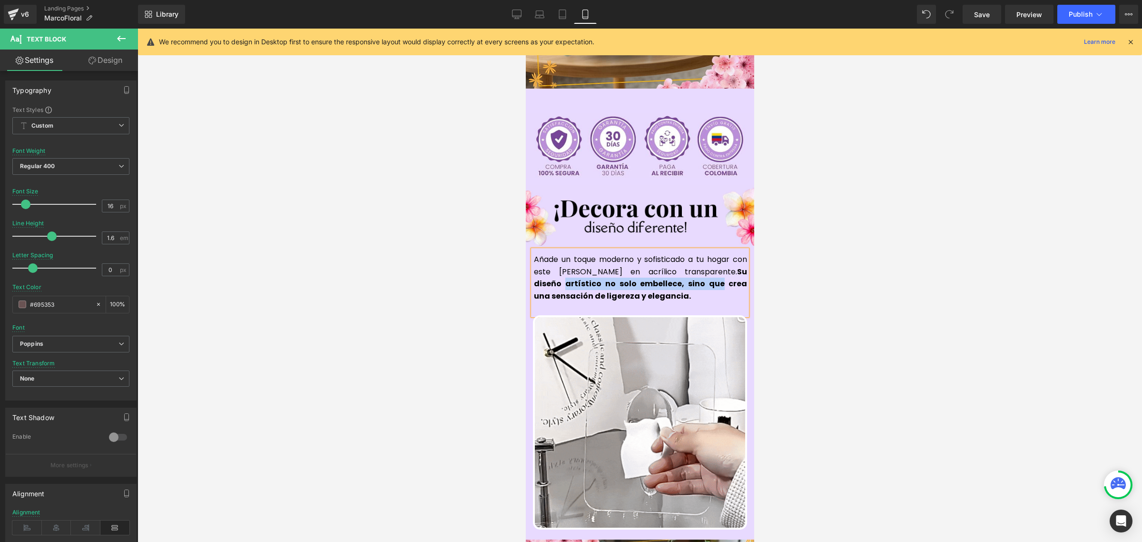
click at [534, 266] on span "Su diseño artístico no solo embellece, sino que crea una sensación de ligereza …" at bounding box center [640, 283] width 213 height 35
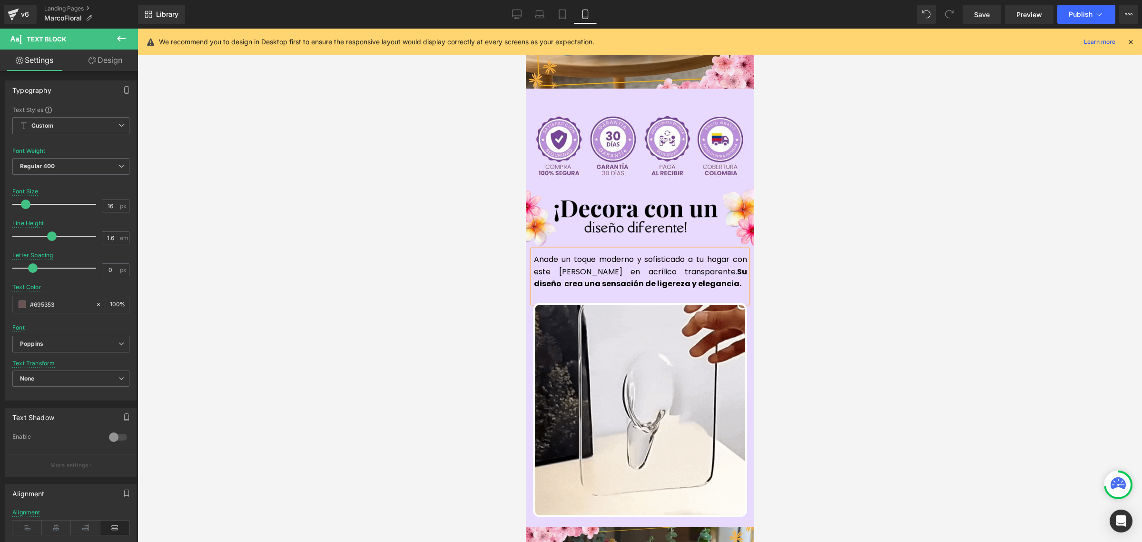
click at [713, 267] on p "Añade un toque moderno y sofisticado a tu hogar con este [PERSON_NAME] en acríl…" at bounding box center [640, 271] width 213 height 37
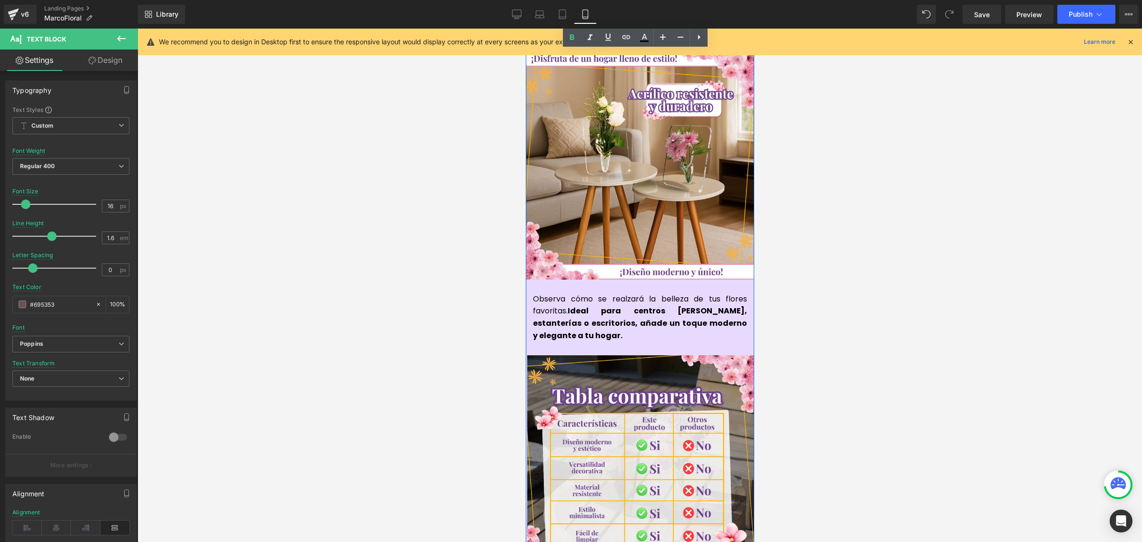
scroll to position [1011, 0]
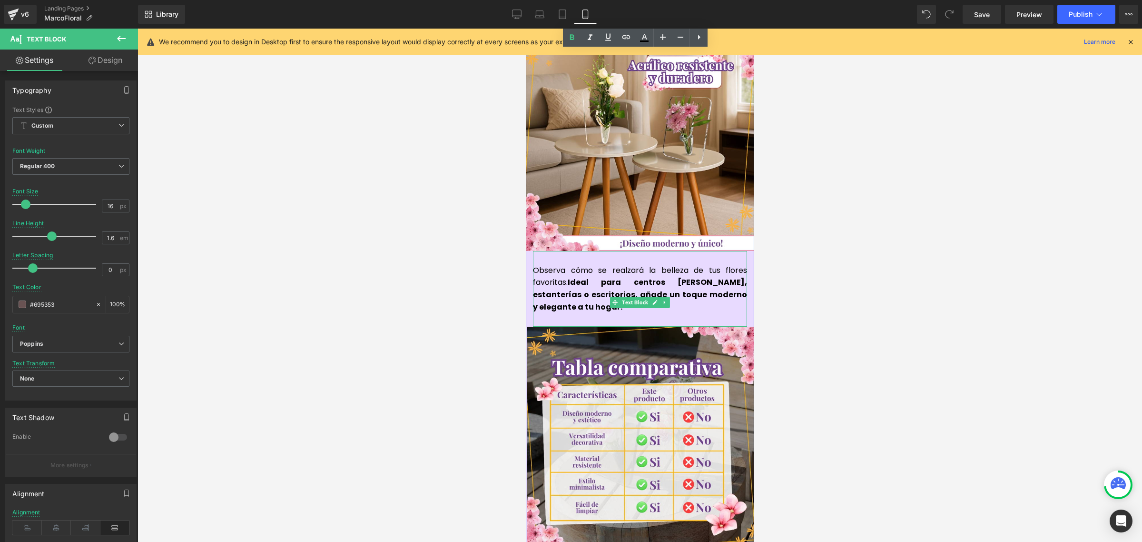
click at [580, 277] on span "Ideal para centros [PERSON_NAME], estanterías o escritorios, añade un toque mod…" at bounding box center [640, 294] width 214 height 35
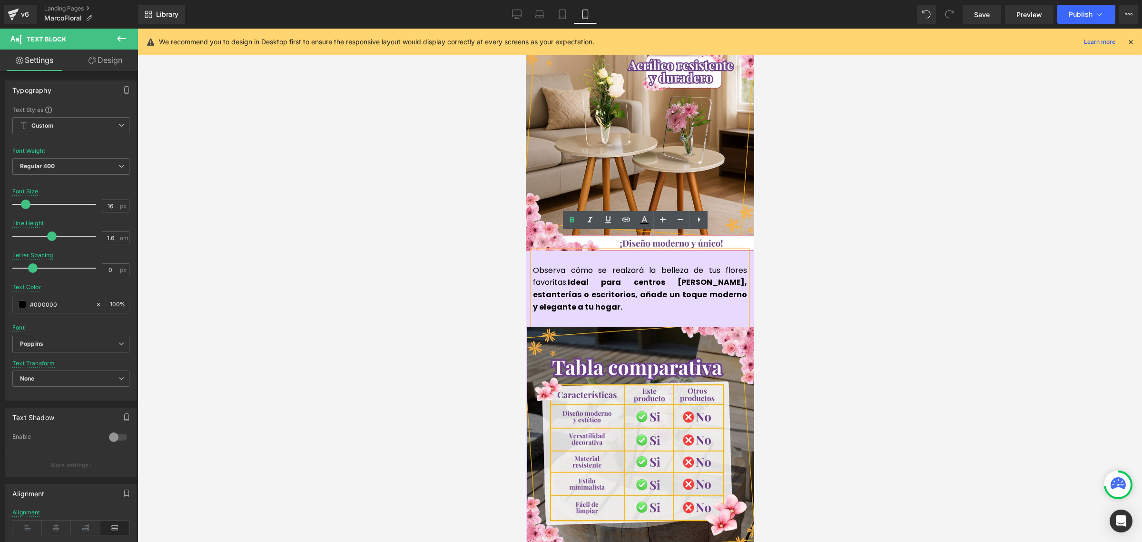
click at [642, 277] on span "Ideal para centros [PERSON_NAME], estanterías o escritorios, añade un toque mod…" at bounding box center [640, 294] width 214 height 35
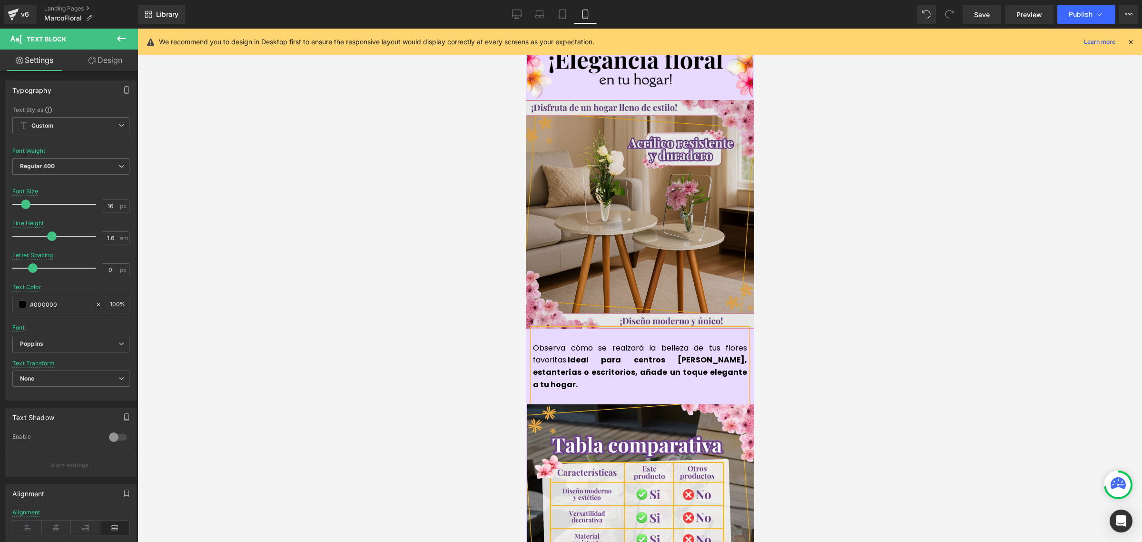
scroll to position [952, 0]
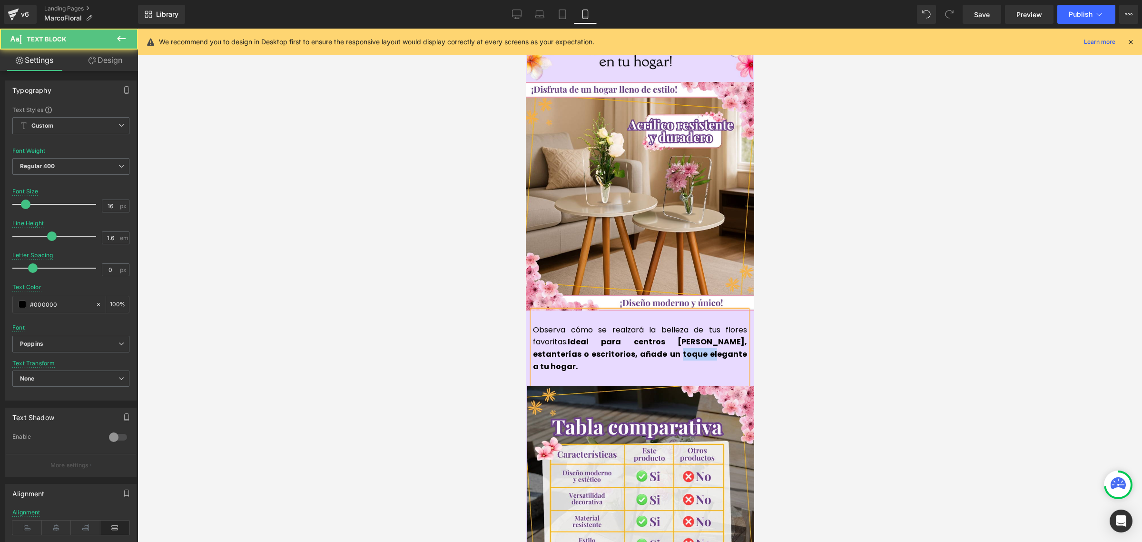
drag, startPoint x: 639, startPoint y: 336, endPoint x: 670, endPoint y: 339, distance: 31.5
click at [670, 339] on span "Ideal para centros [PERSON_NAME], estanterías o escritorios, añade un toque ele…" at bounding box center [640, 353] width 214 height 35
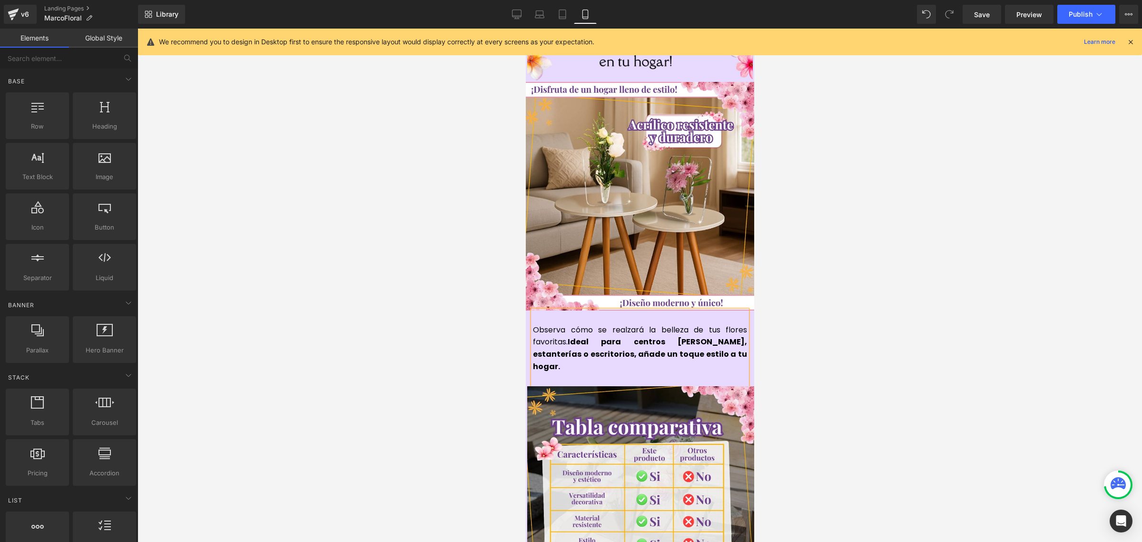
click at [820, 317] on div at bounding box center [640, 285] width 1005 height 513
click at [725, 335] on p "Observa cómo se realzará la belleza de tus flores favoritas. Ideal para centros…" at bounding box center [640, 348] width 214 height 49
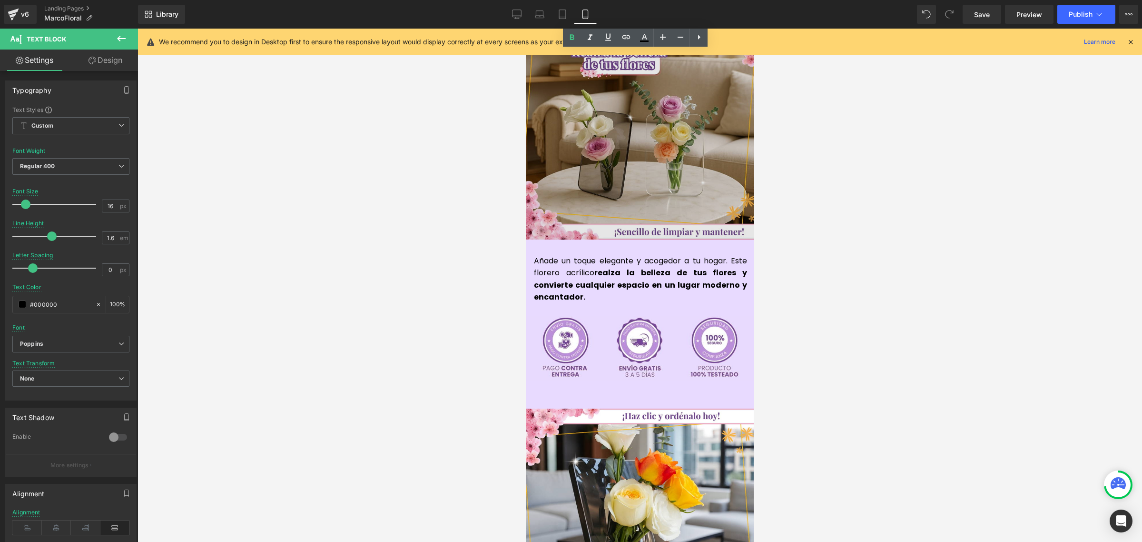
scroll to position [2201, 0]
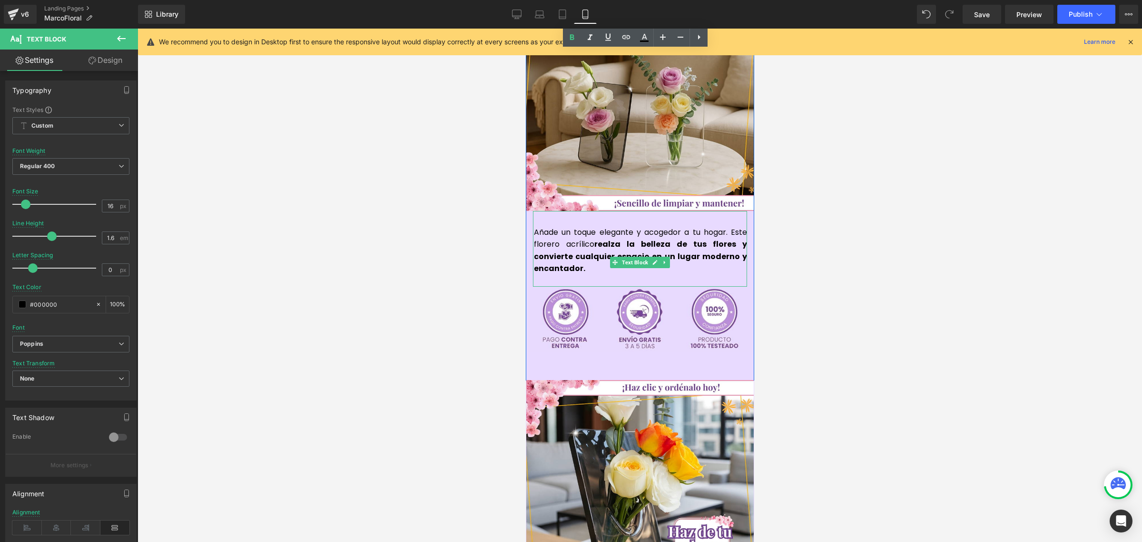
click at [660, 226] on p "Añade un toque elegante y acogedor a tu hogar. Este florero acrílico realza la …" at bounding box center [640, 250] width 213 height 49
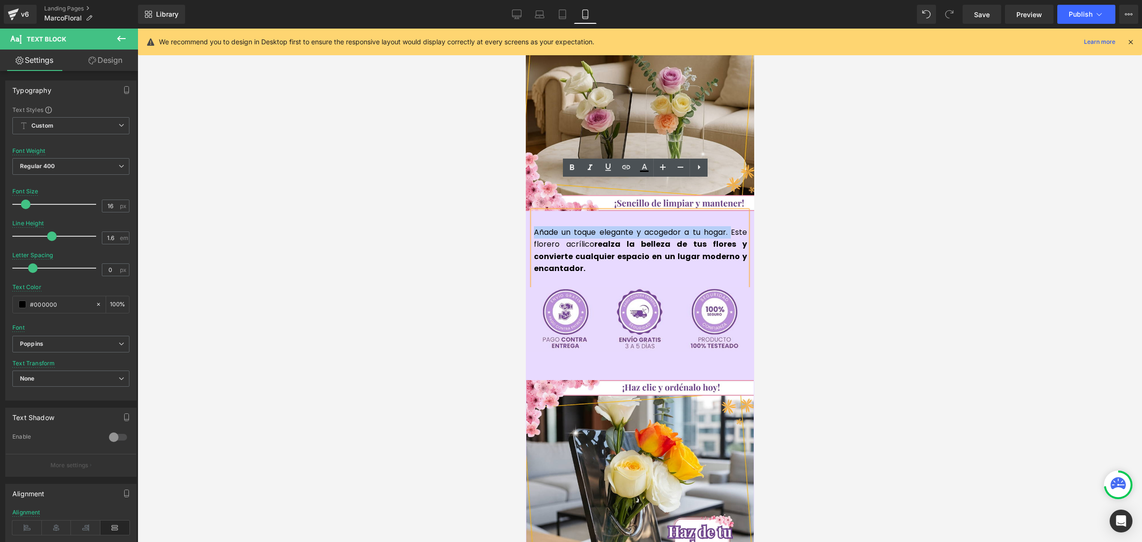
drag, startPoint x: 728, startPoint y: 202, endPoint x: 531, endPoint y: 200, distance: 197.1
click at [534, 226] on p "Añade un toque elegante y acogedor a tu hogar. Este florero acrílico realza la …" at bounding box center [640, 250] width 213 height 49
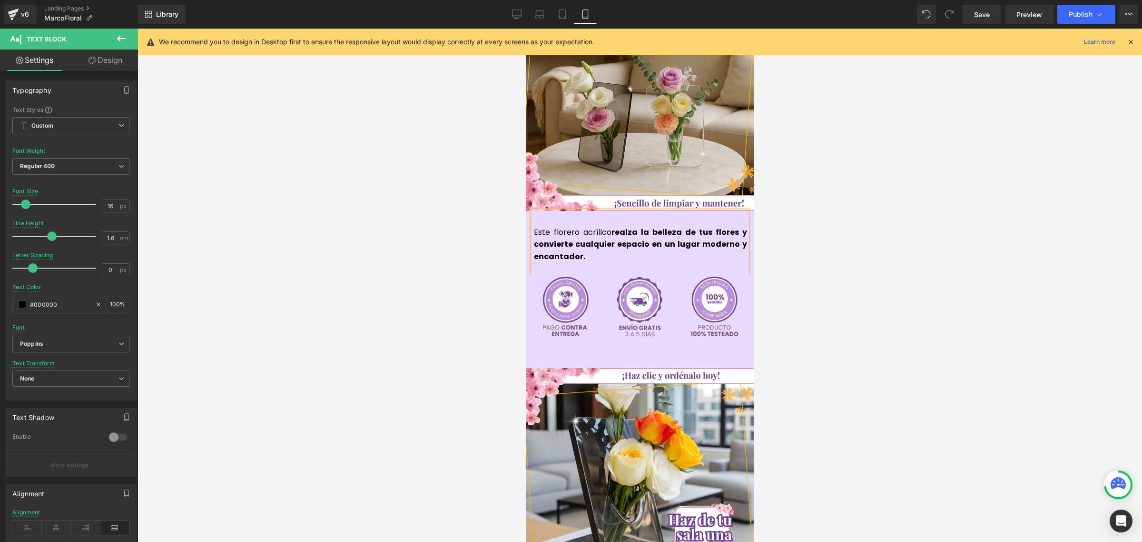
click at [552, 226] on p "Este florero acrílico realza la belleza de tus flores y convierte cualquier esp…" at bounding box center [640, 244] width 213 height 37
drag, startPoint x: 697, startPoint y: 212, endPoint x: 742, endPoint y: 216, distance: 45.3
click at [742, 227] on strong "realza la belleza de tus flores y convierte cualquier espacio en un lugar moder…" at bounding box center [640, 244] width 213 height 35
click at [1080, 13] on span "Publish" at bounding box center [1081, 14] width 24 height 8
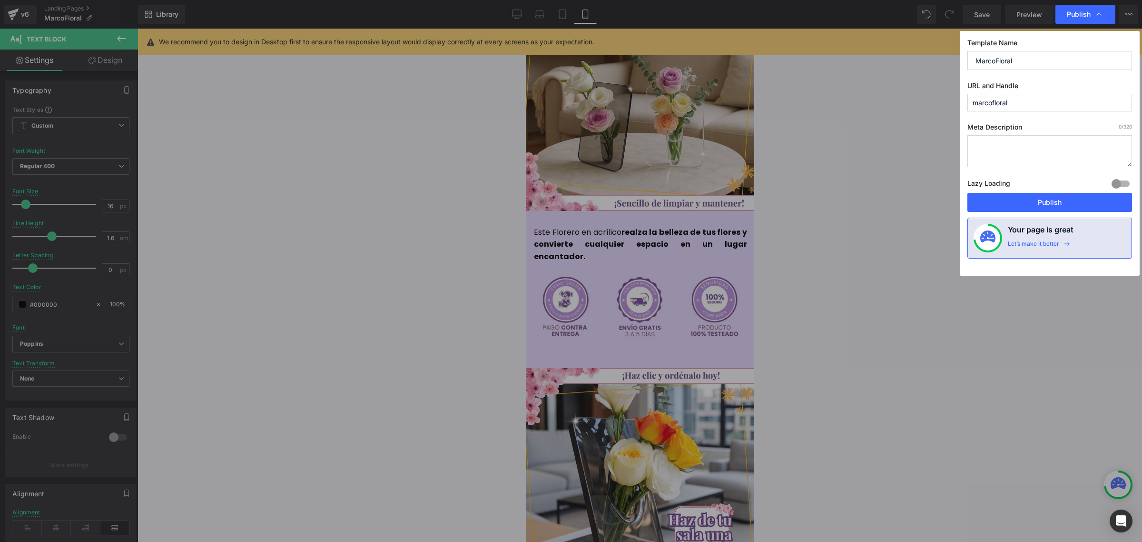
click at [1064, 201] on button "Publish" at bounding box center [1050, 202] width 165 height 19
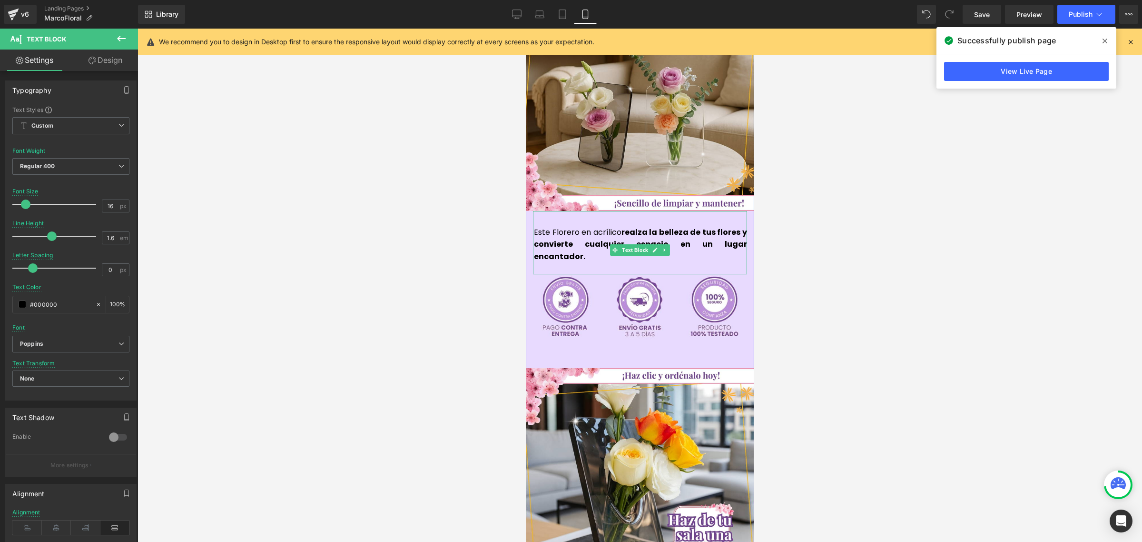
click at [575, 227] on strong "realza la belleza de tus flores y convierte cualquier espacio en un lugar encan…" at bounding box center [640, 244] width 213 height 35
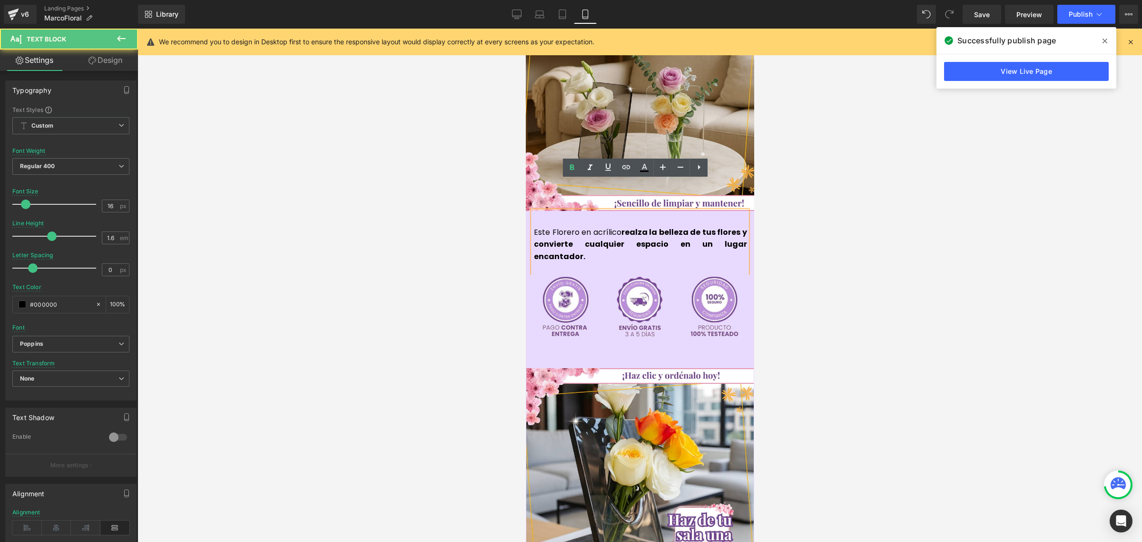
click at [732, 227] on strong "realza la belleza de tus flores y convierte cualquier espacio en un lugar encan…" at bounding box center [640, 244] width 213 height 35
drag, startPoint x: 734, startPoint y: 213, endPoint x: 687, endPoint y: 214, distance: 47.6
click at [687, 226] on p "Este Florero en acrílico realza la belleza de tus flores y convierte cualquier …" at bounding box center [640, 244] width 213 height 37
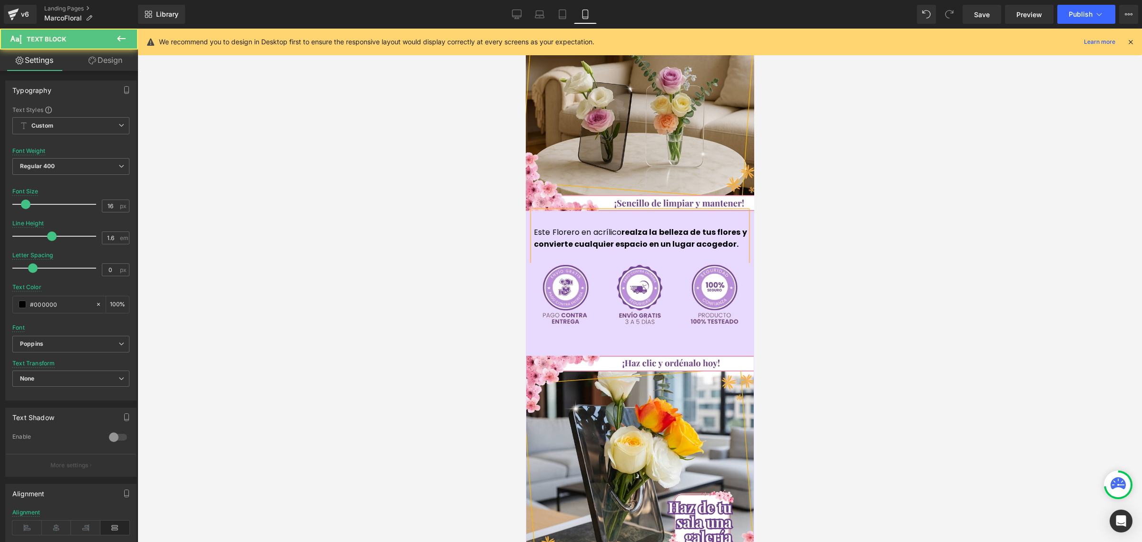
click at [729, 226] on p "Este Florero en acrílico realza la belleza de tus flores y convierte cualquier …" at bounding box center [640, 238] width 213 height 24
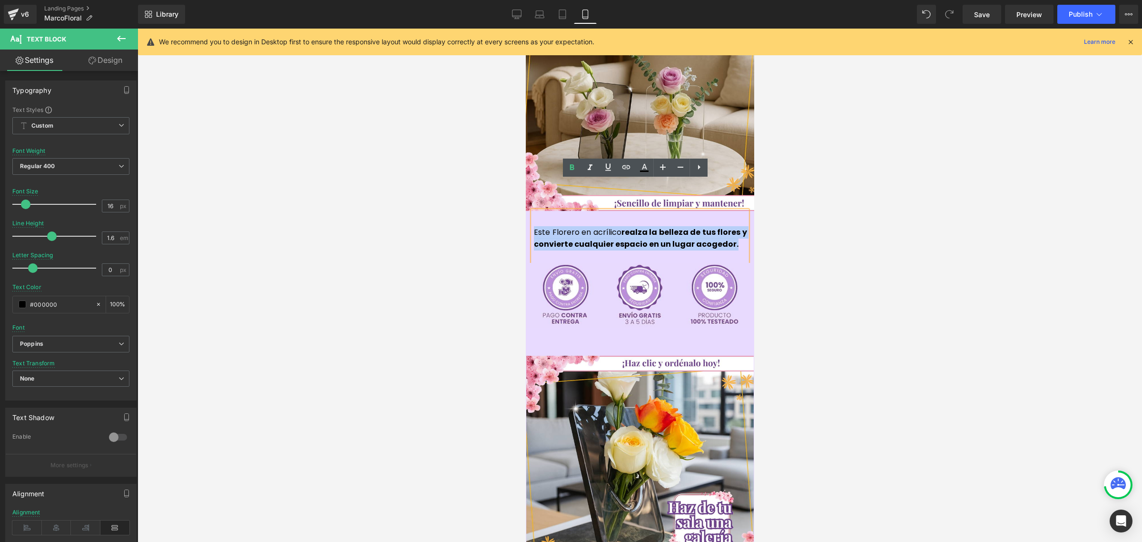
drag, startPoint x: 734, startPoint y: 217, endPoint x: 530, endPoint y: 201, distance: 205.3
click at [534, 226] on p "Este Florero en acrílico realza la belleza de tus flores y convierte cualquier …" at bounding box center [640, 238] width 213 height 24
copy p "Este Florero en acrílico realza la belleza de tus flores y convierte cualquier …"
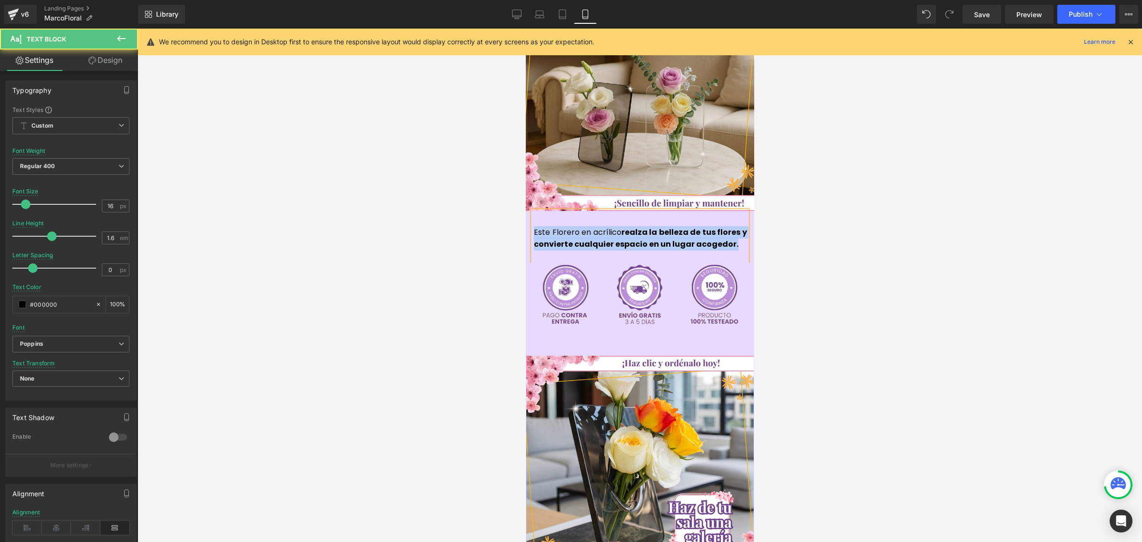
click at [729, 226] on p "Este Florero en acrílico realza la belleza de tus flores y convierte cualquier …" at bounding box center [640, 238] width 213 height 24
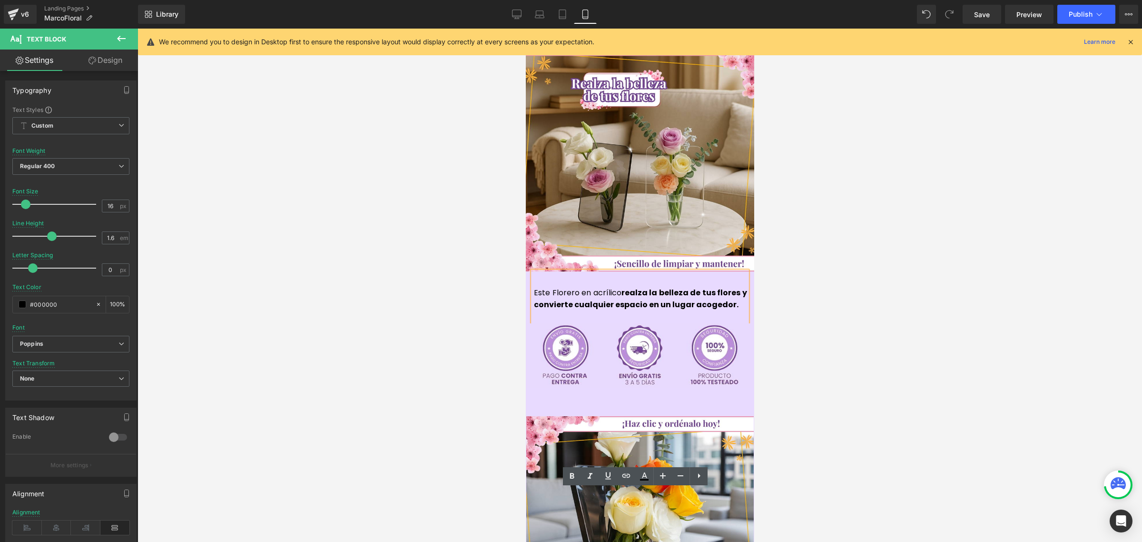
scroll to position [2142, 0]
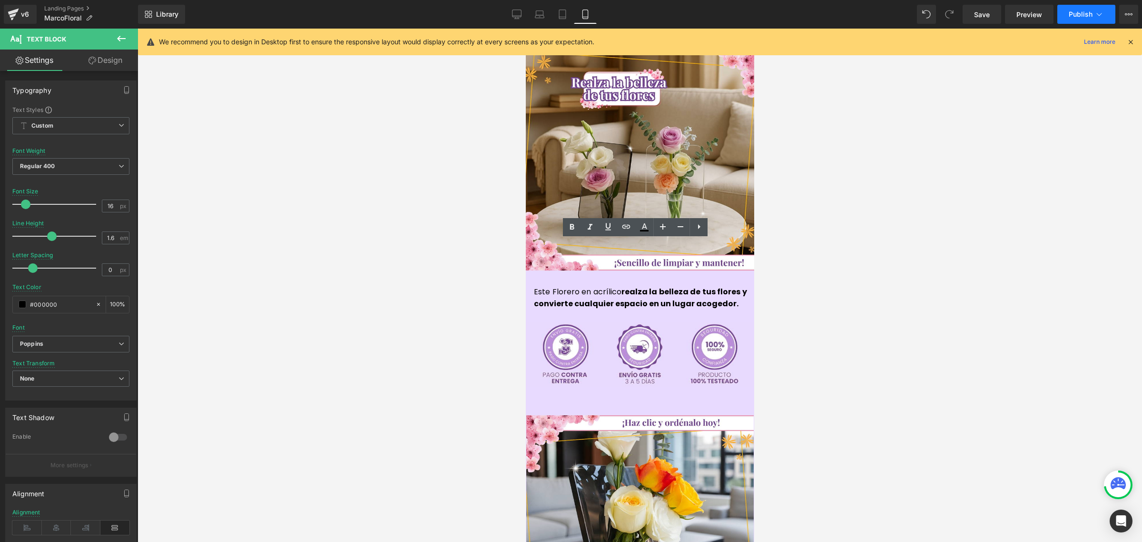
click at [1082, 12] on span "Publish" at bounding box center [1081, 14] width 24 height 8
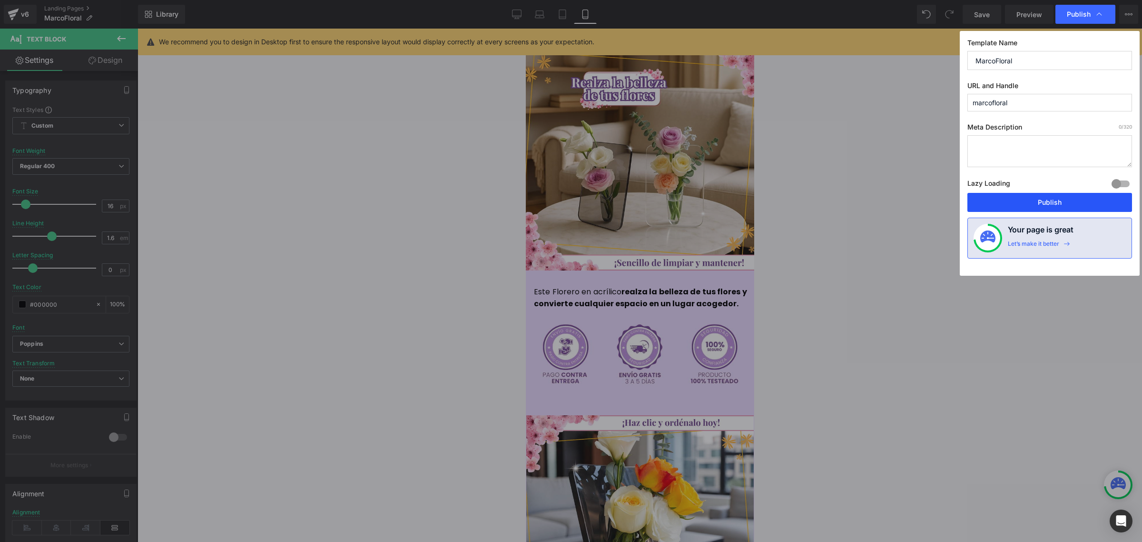
click at [1061, 201] on button "Publish" at bounding box center [1050, 202] width 165 height 19
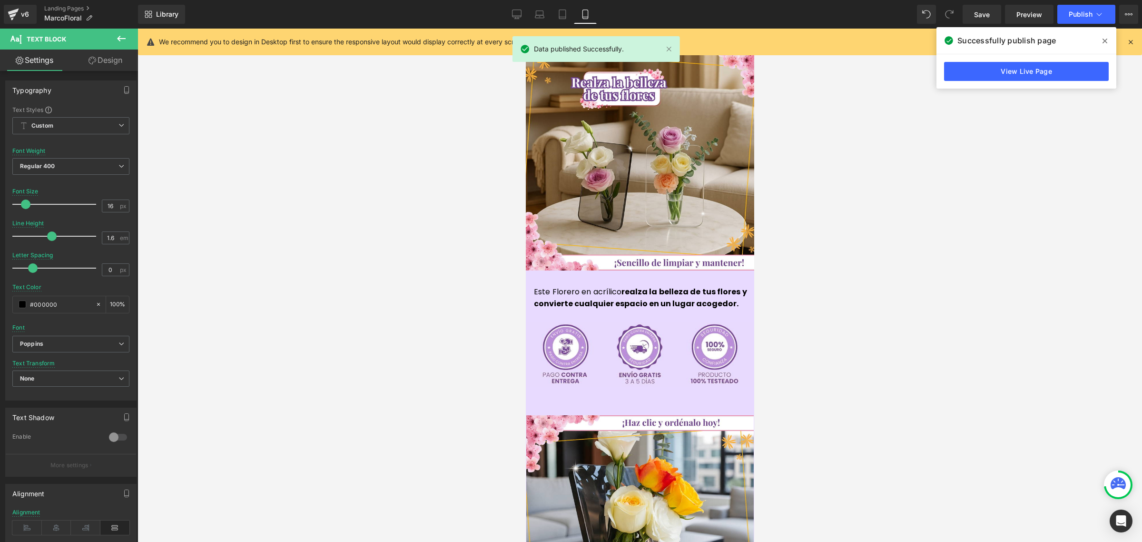
click at [1103, 41] on icon at bounding box center [1105, 41] width 5 height 8
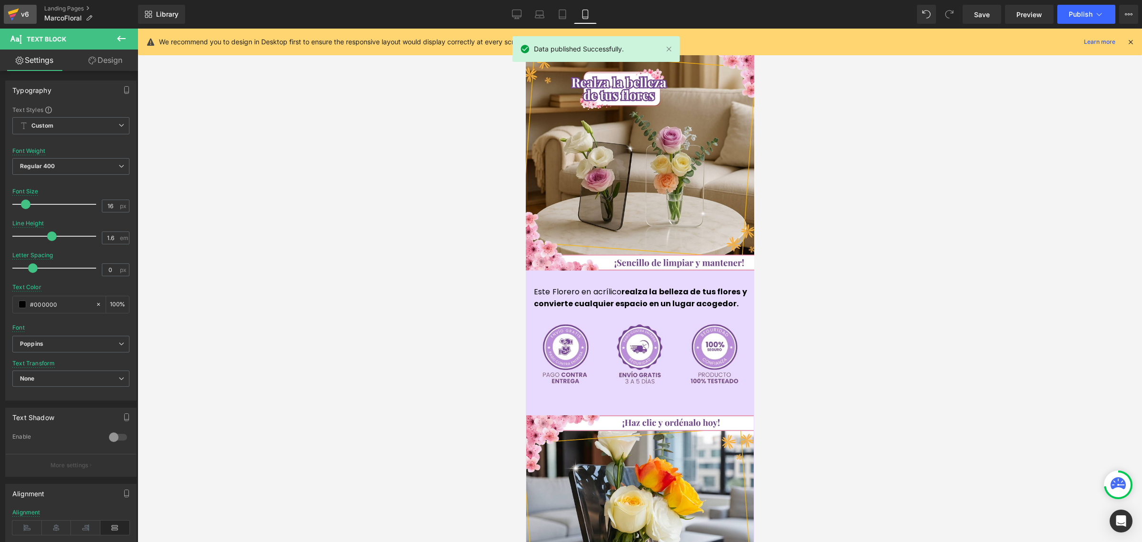
click at [15, 7] on icon at bounding box center [13, 14] width 11 height 24
